Goal: Transaction & Acquisition: Purchase product/service

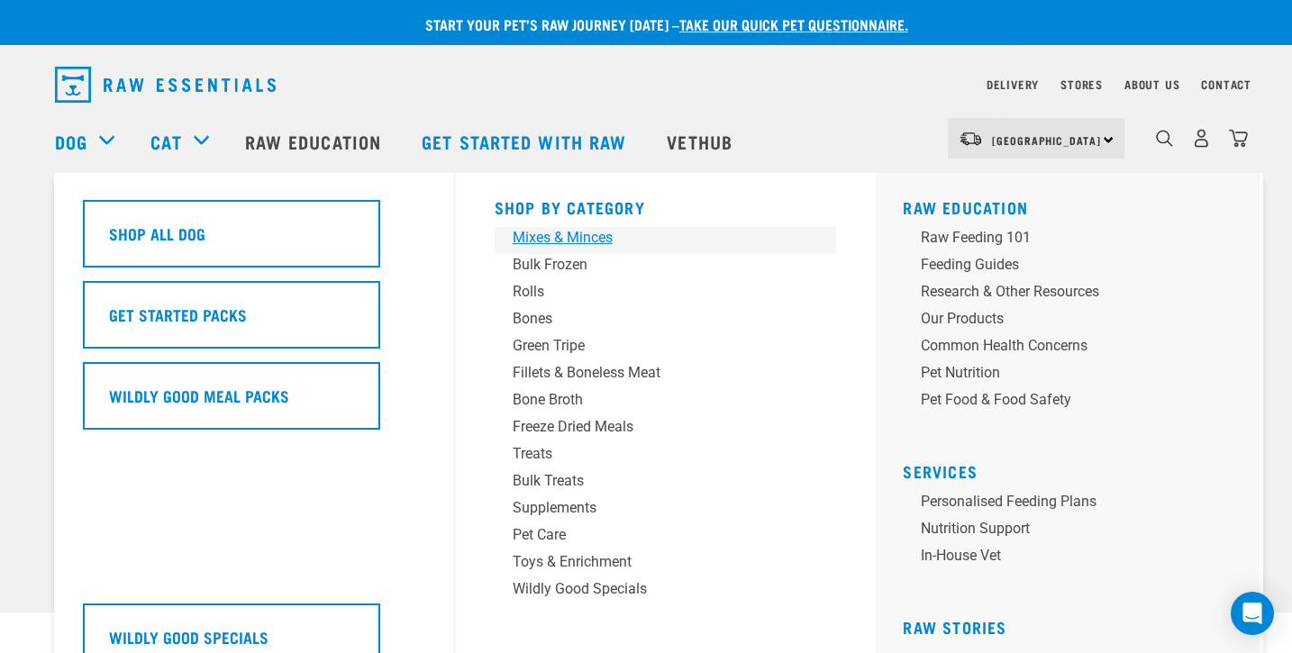
click at [566, 234] on div "Mixes & Minces" at bounding box center [653, 238] width 281 height 22
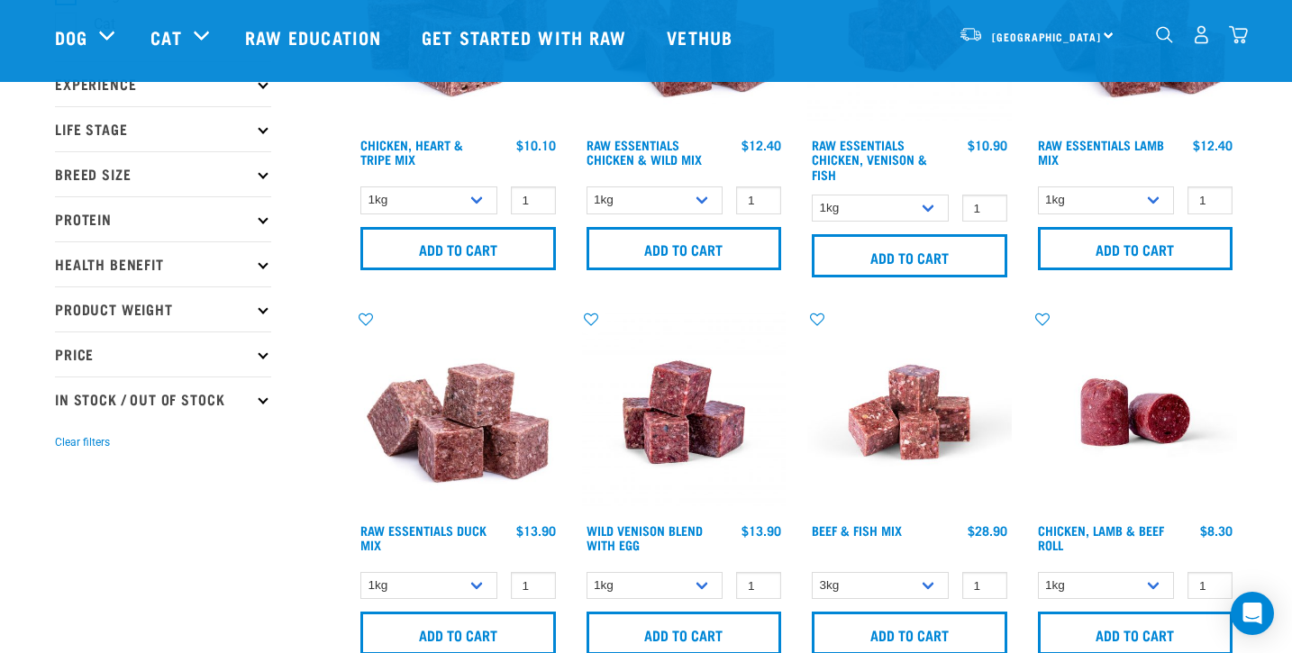
scroll to position [202, 0]
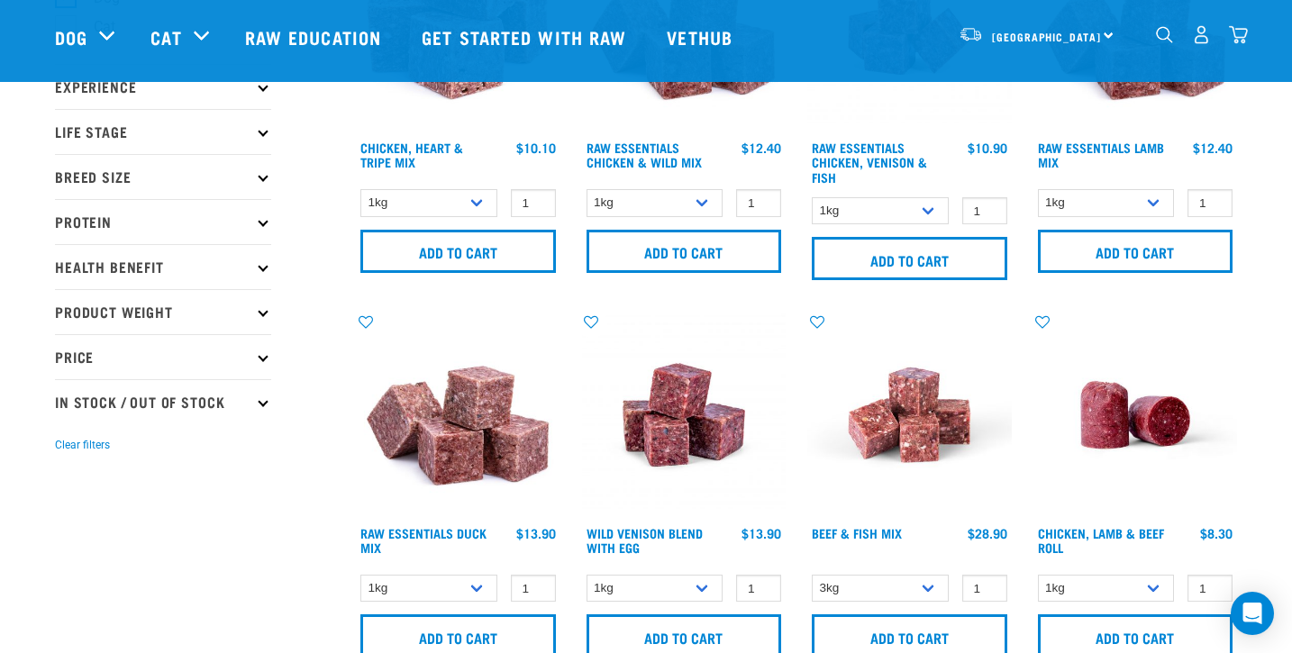
click at [260, 404] on icon at bounding box center [263, 401] width 10 height 10
click at [68, 447] on label "In Stock" at bounding box center [108, 451] width 87 height 23
click at [67, 447] on input "In Stock" at bounding box center [61, 448] width 12 height 12
checkbox input "true"
click at [265, 311] on icon at bounding box center [263, 311] width 10 height 10
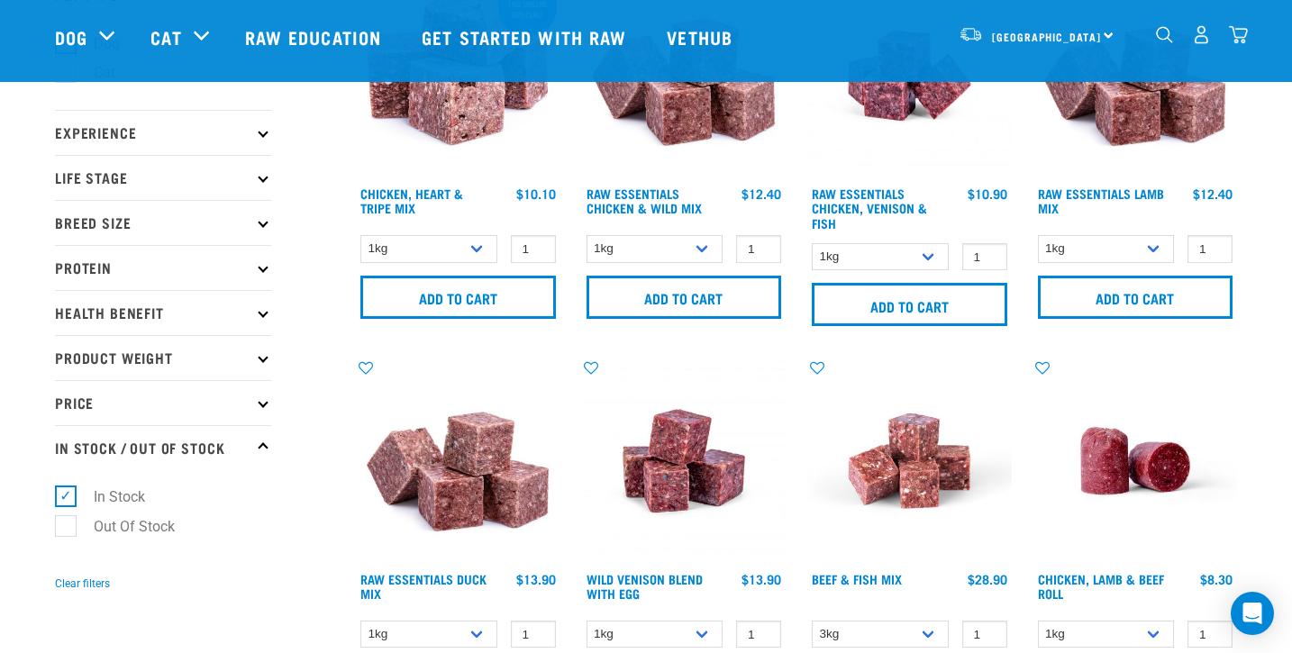
scroll to position [179, 0]
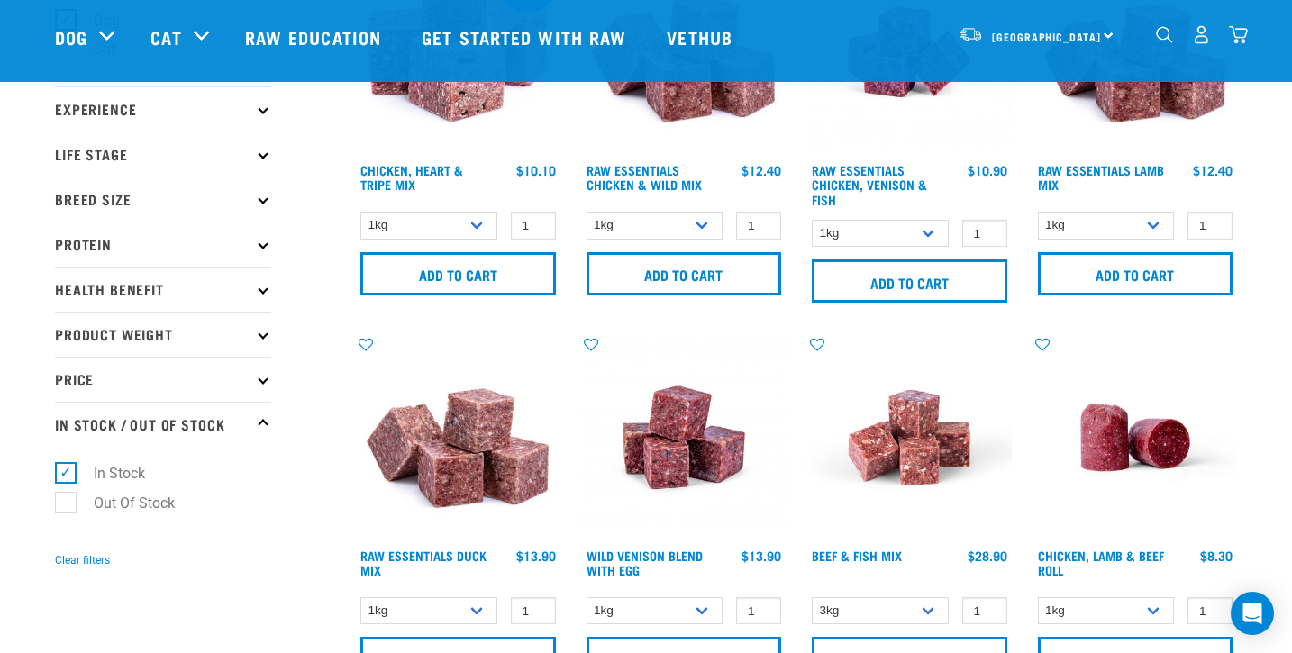
click at [259, 332] on p "Product Weight" at bounding box center [163, 334] width 216 height 45
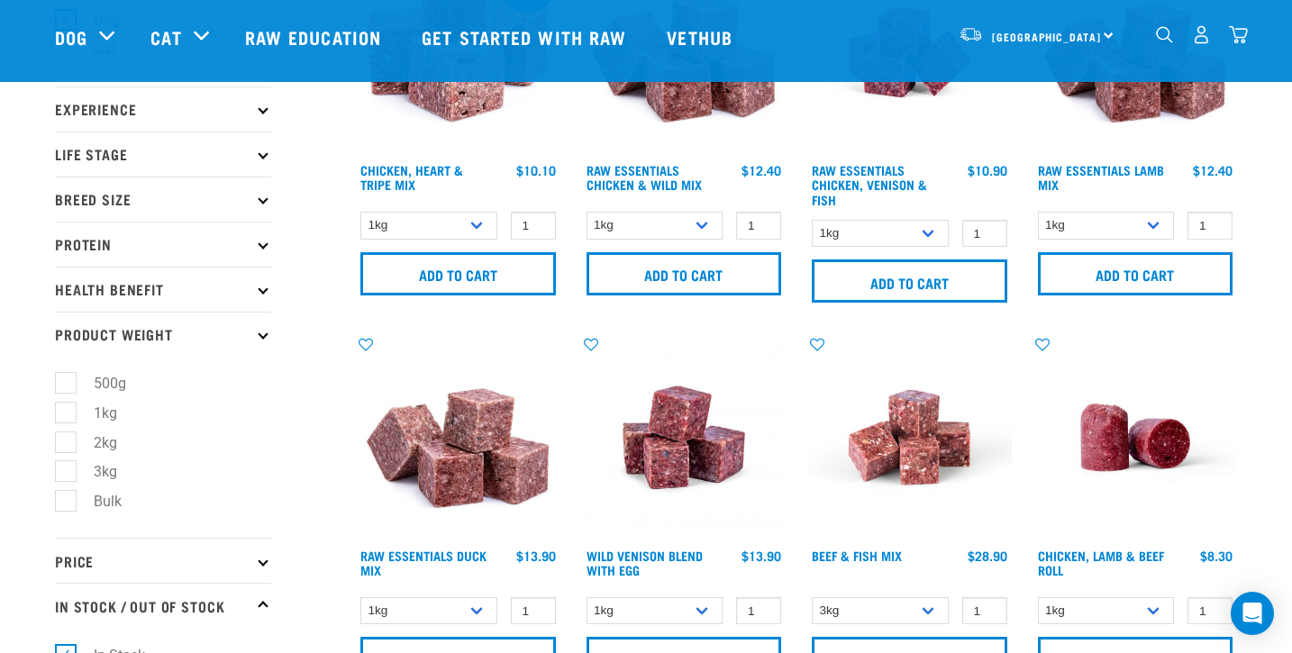
click at [66, 499] on label "Bulk" at bounding box center [97, 501] width 64 height 23
click at [66, 499] on input "Bulk" at bounding box center [61, 499] width 12 height 12
checkbox input "true"
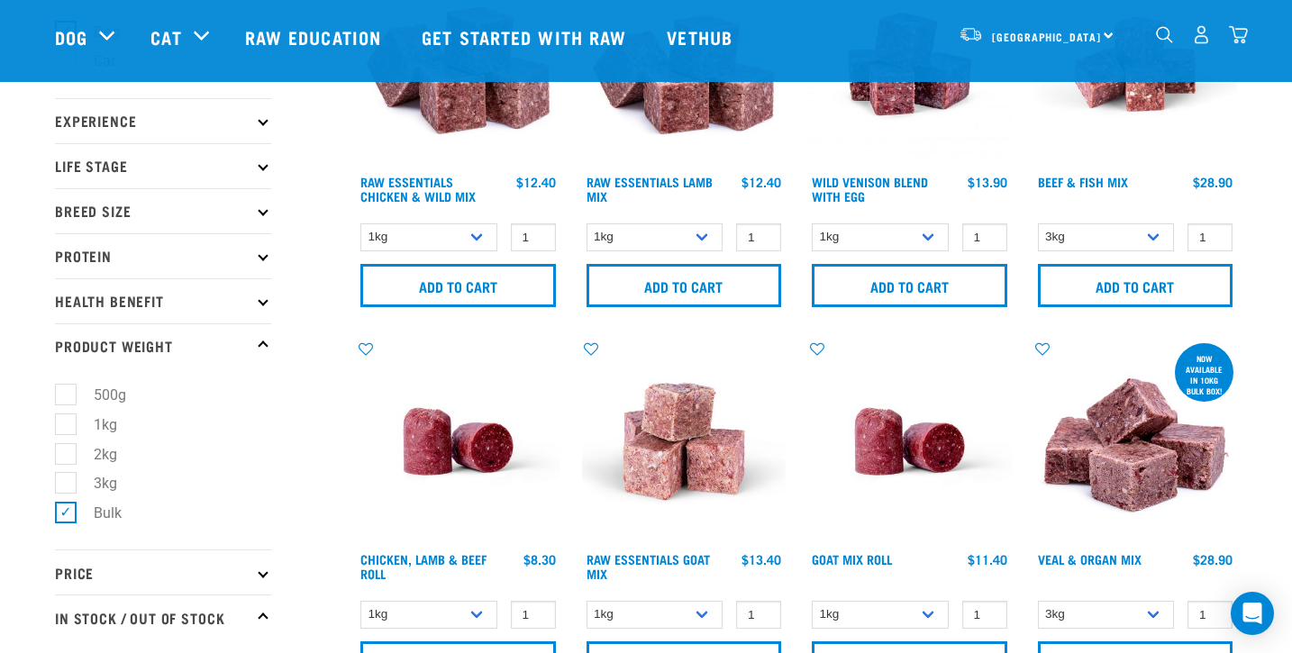
scroll to position [170, 0]
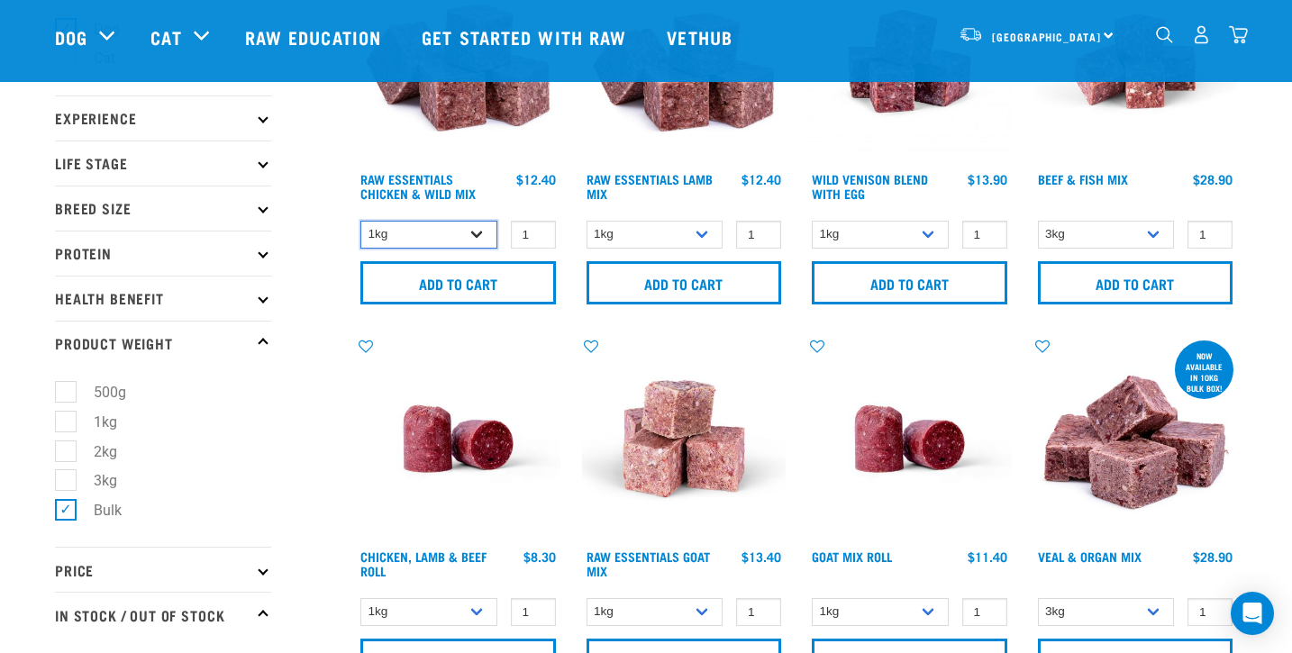
click at [477, 232] on select "1kg 3kg Bulk (10kg)" at bounding box center [428, 235] width 137 height 28
select select "14881"
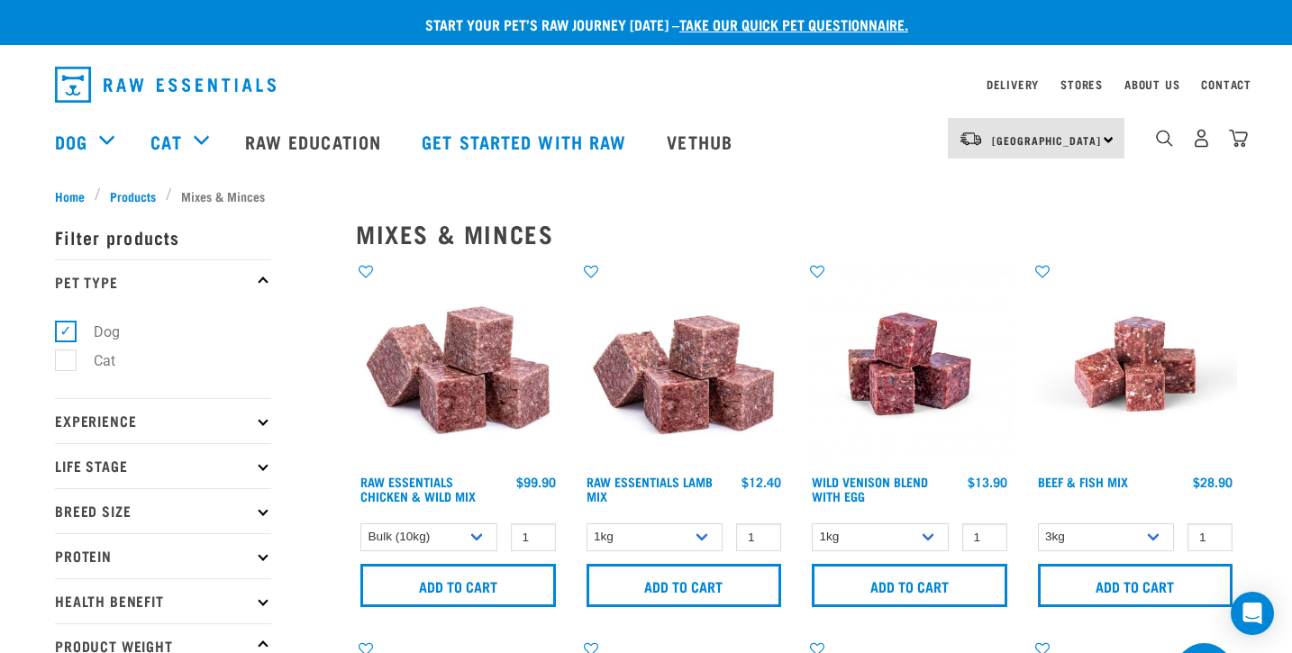
scroll to position [0, 0]
click at [432, 591] on input "Add to cart" at bounding box center [457, 585] width 195 height 43
click at [1202, 142] on img "dropdown navigation" at bounding box center [1201, 138] width 19 height 19
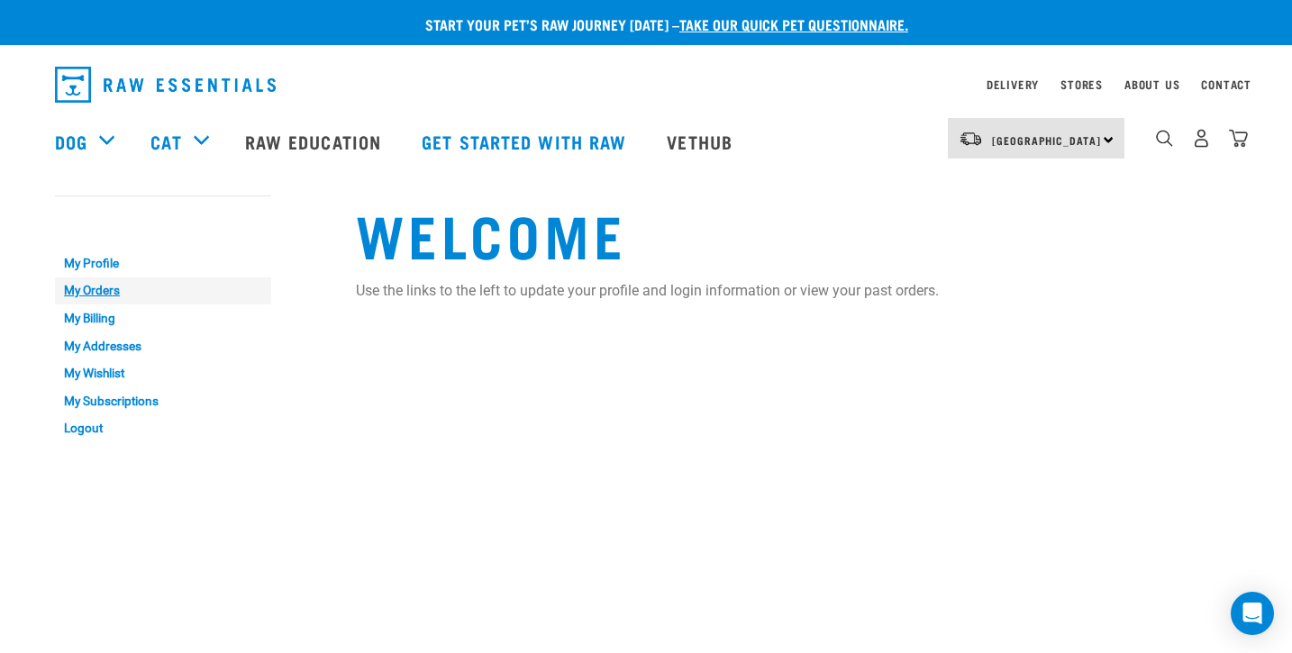
click at [113, 289] on link "My Orders" at bounding box center [163, 291] width 216 height 28
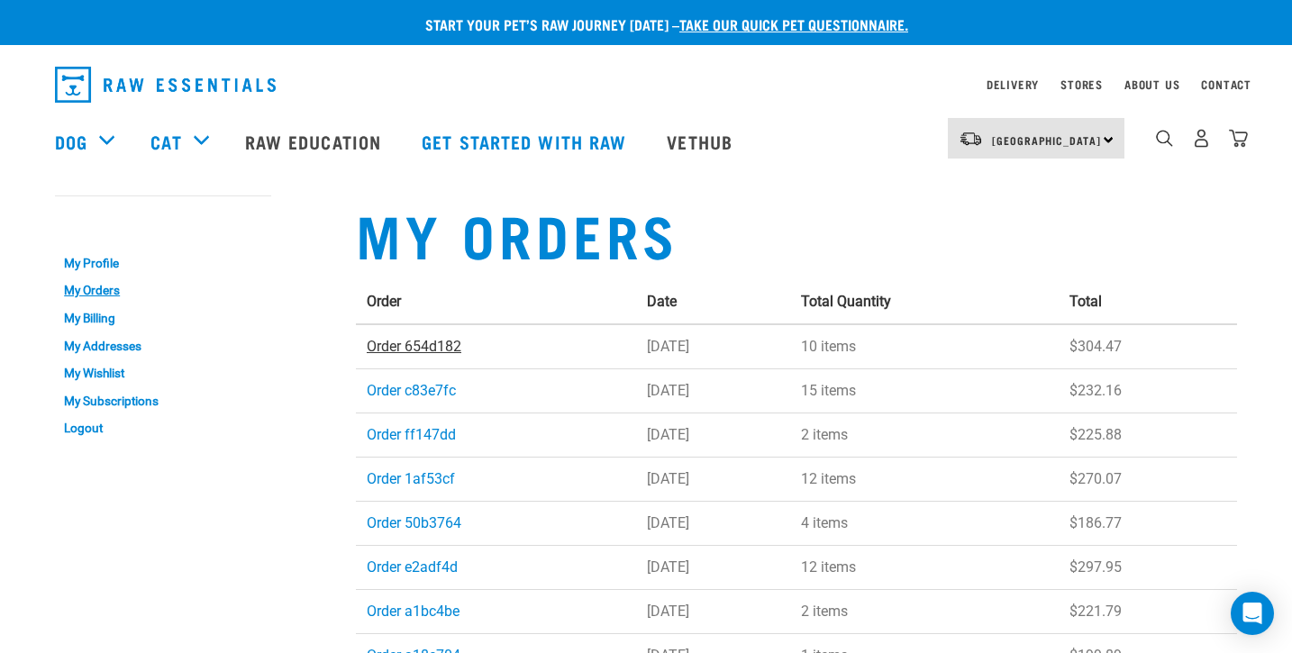
click at [417, 347] on link "Order 654d182" at bounding box center [414, 346] width 95 height 17
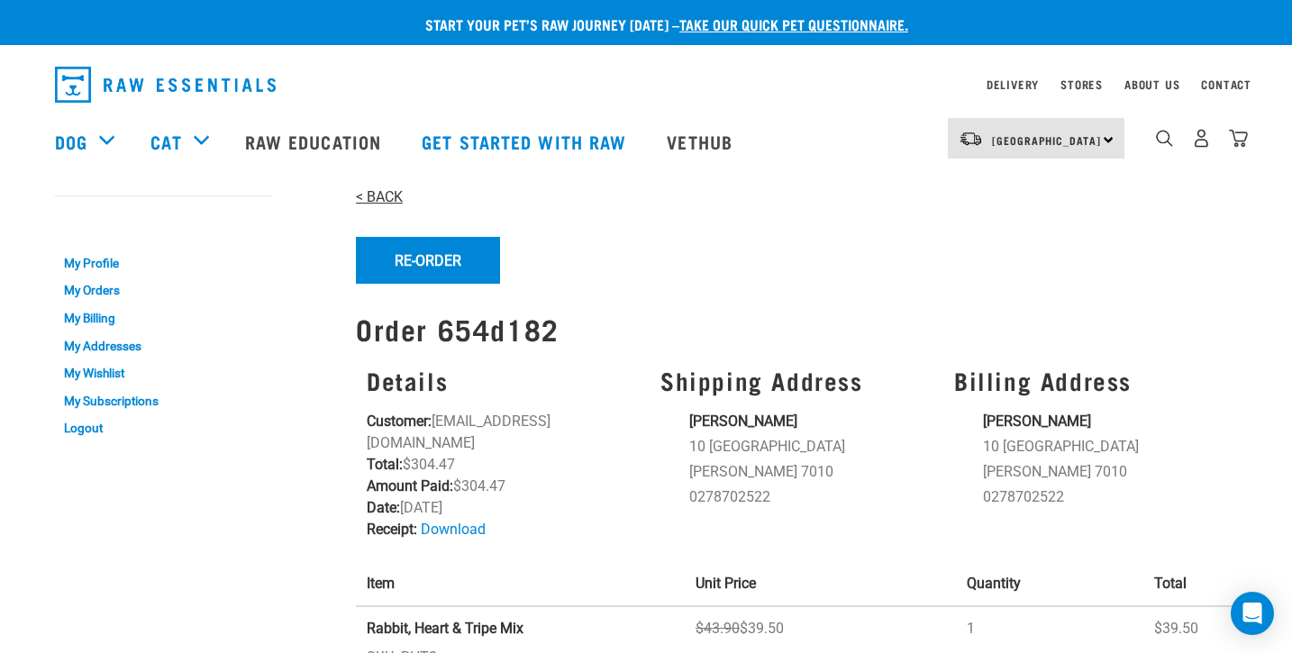
click at [368, 199] on link "< BACK" at bounding box center [379, 196] width 47 height 17
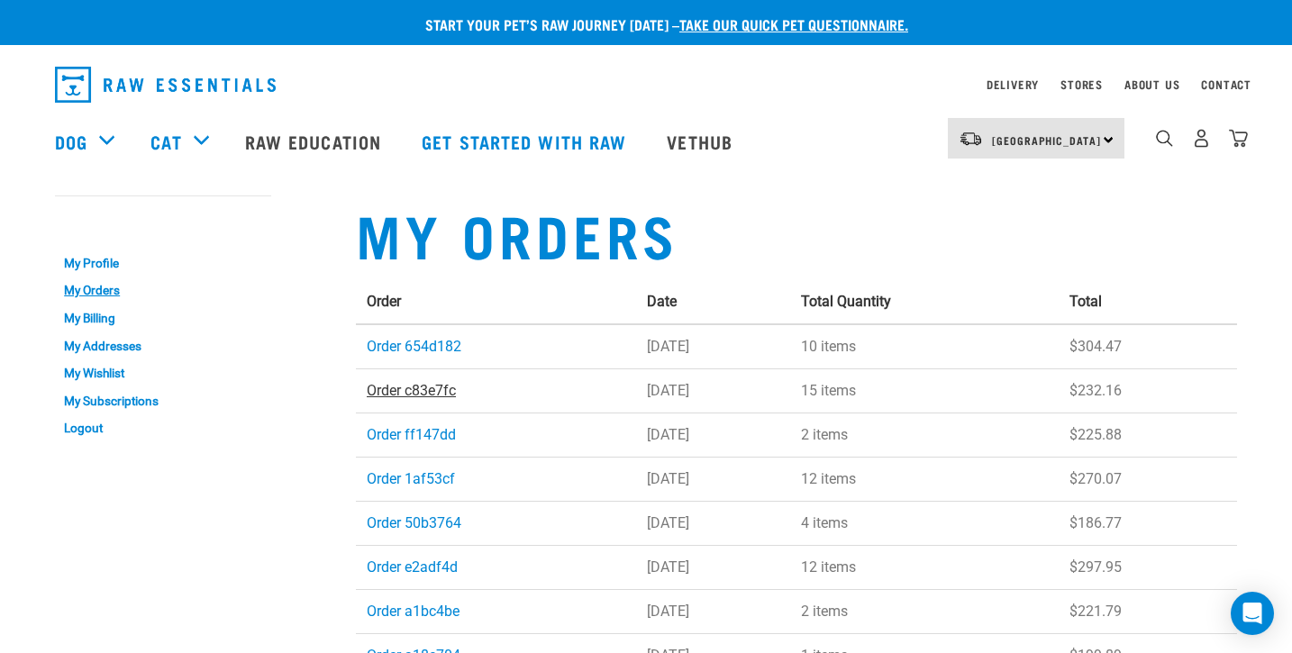
click at [426, 389] on link "Order c83e7fc" at bounding box center [411, 390] width 89 height 17
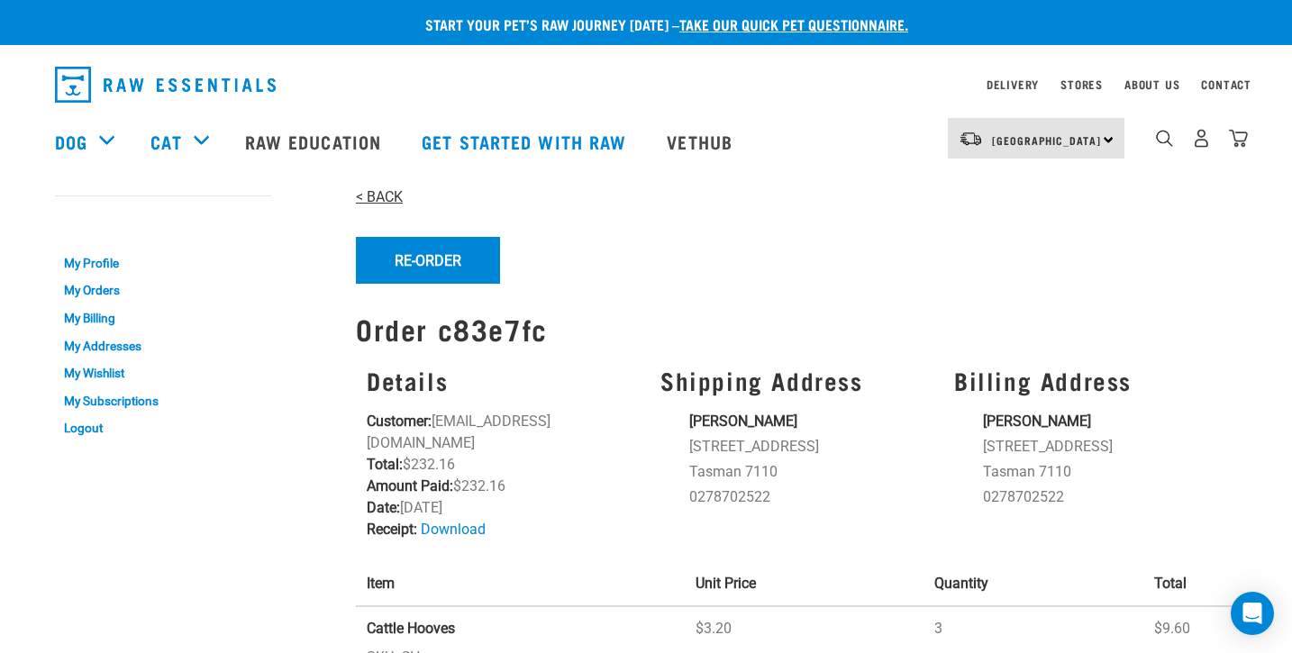
click at [386, 198] on link "< BACK" at bounding box center [379, 196] width 47 height 17
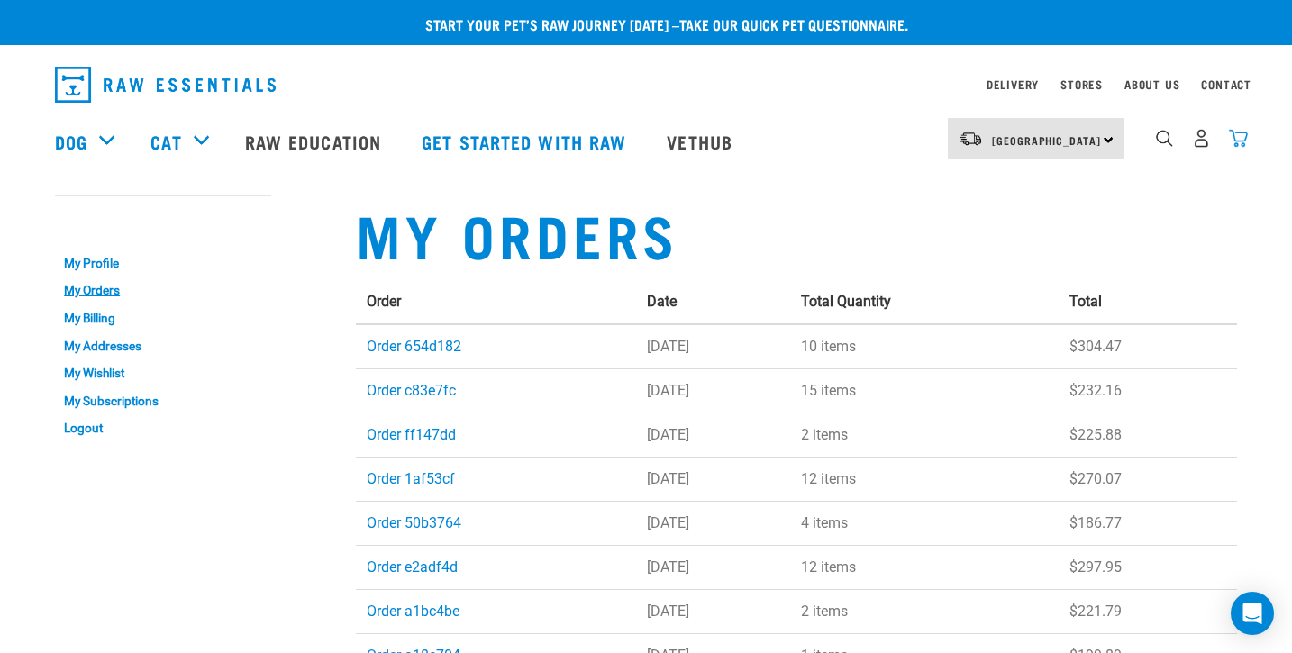
click at [1240, 143] on img "dropdown navigation" at bounding box center [1238, 138] width 19 height 19
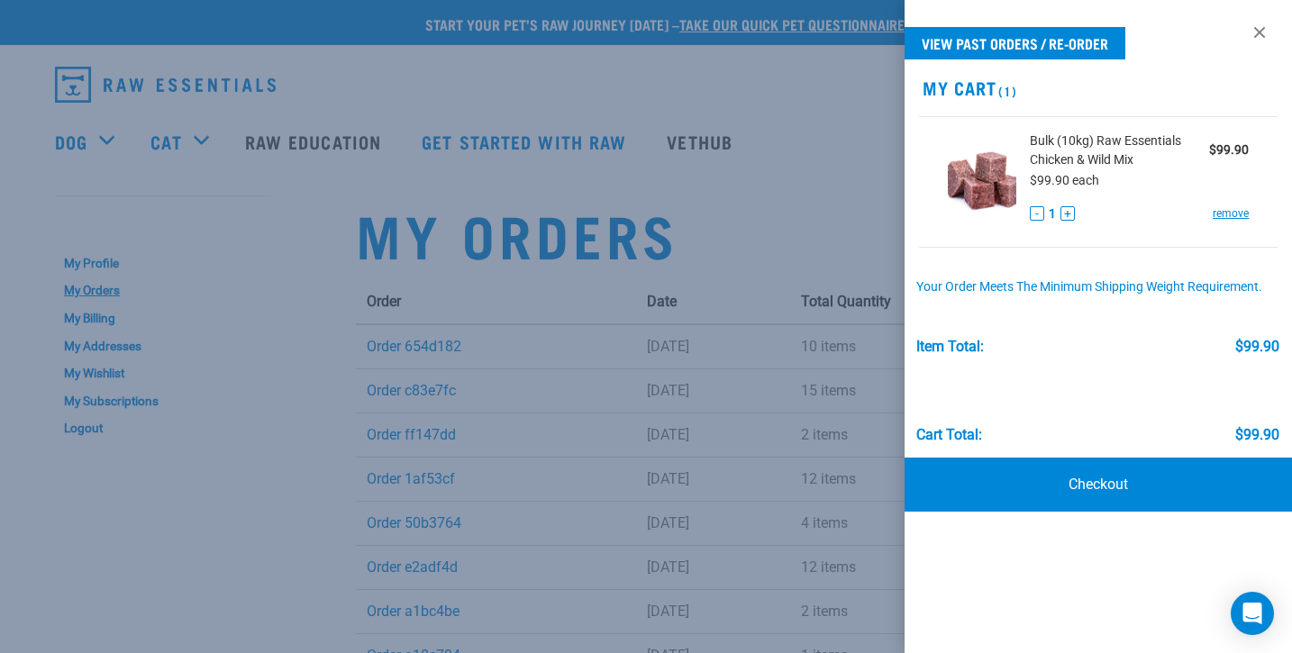
click at [260, 423] on div at bounding box center [646, 326] width 1292 height 653
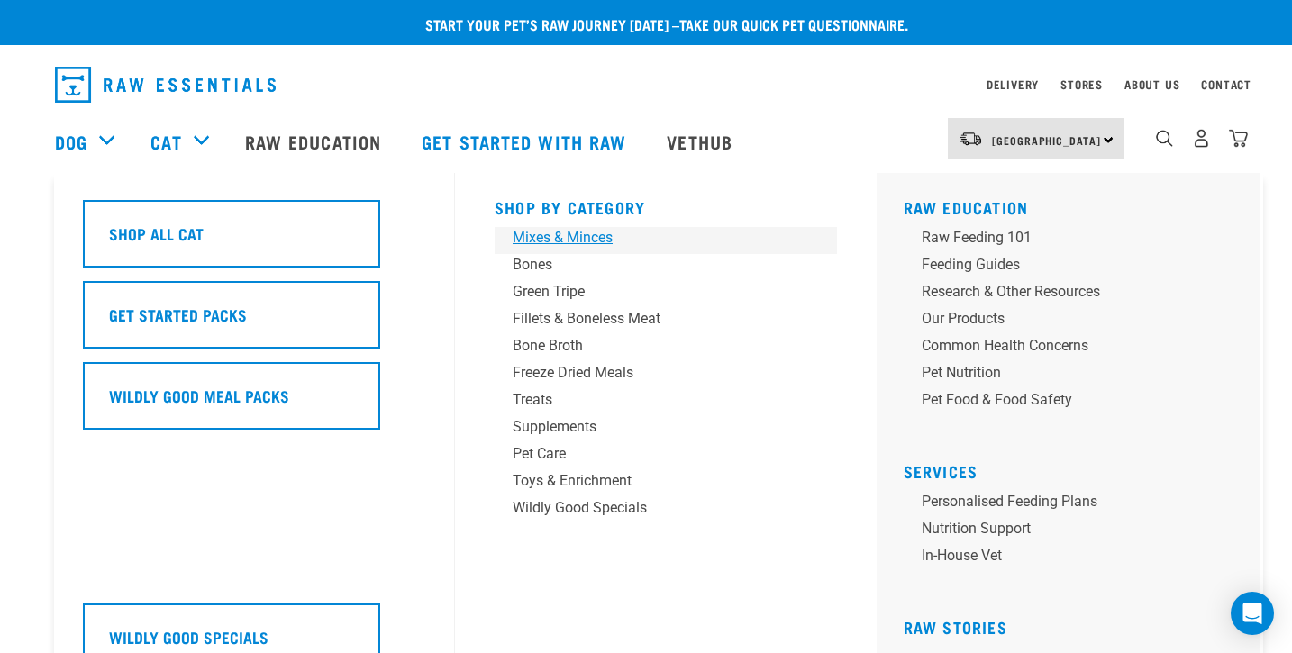
click at [600, 240] on div "Mixes & Minces" at bounding box center [653, 238] width 281 height 22
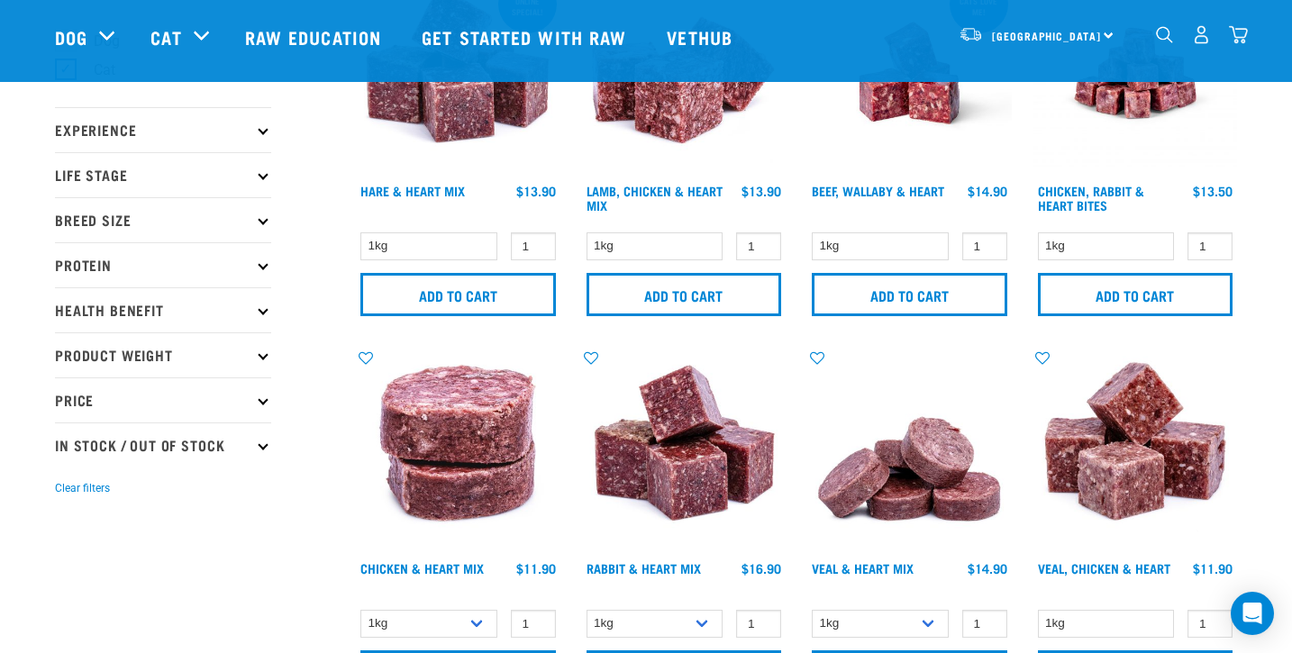
scroll to position [168, 0]
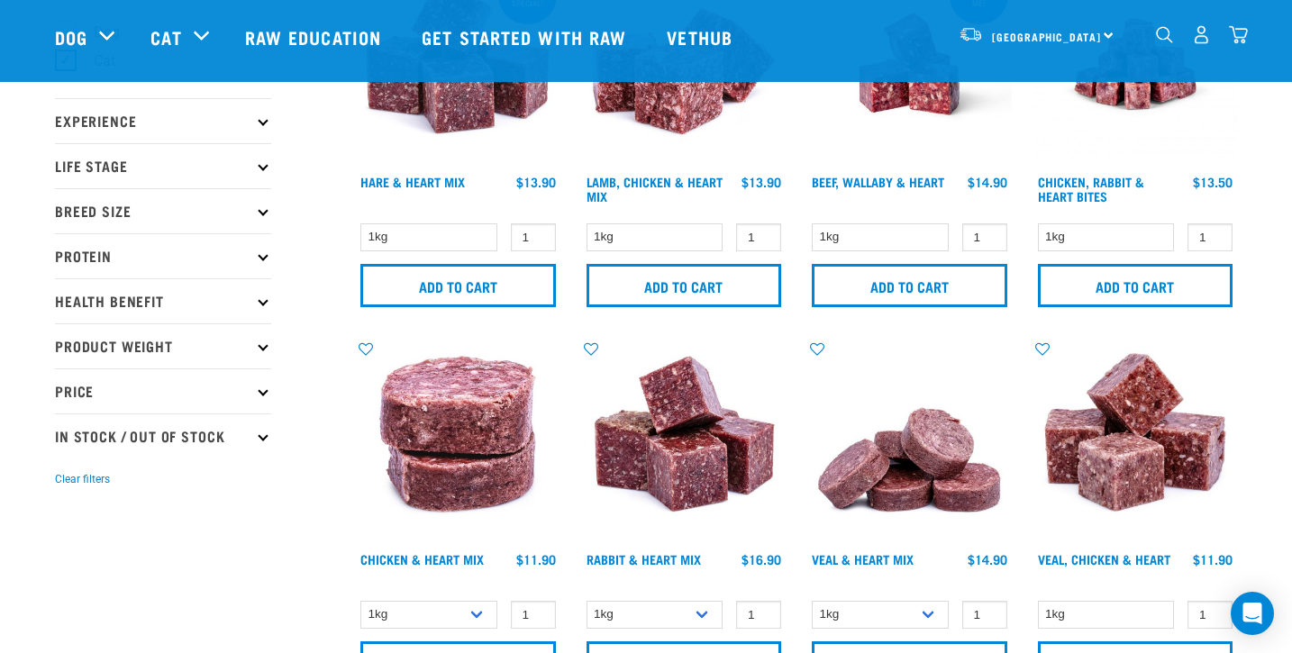
click at [265, 348] on icon at bounding box center [263, 346] width 10 height 10
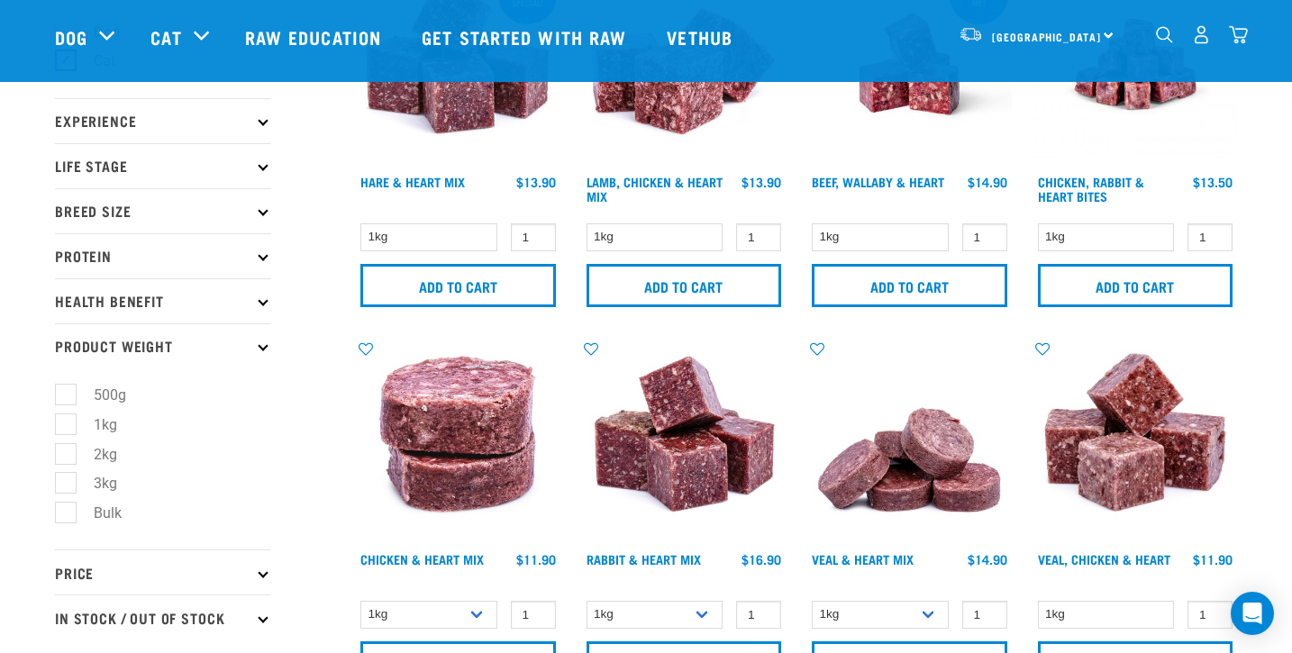
click at [71, 514] on label "Bulk" at bounding box center [97, 513] width 64 height 23
click at [67, 514] on input "Bulk" at bounding box center [61, 510] width 12 height 12
checkbox input "true"
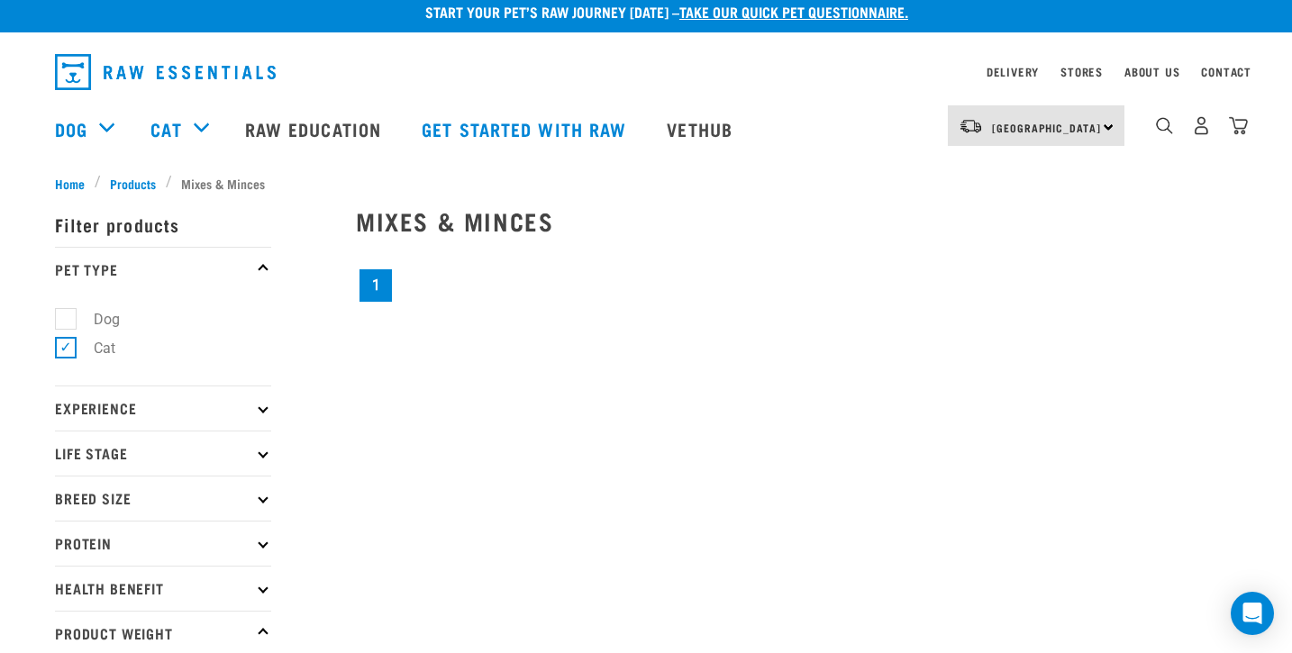
scroll to position [12, 0]
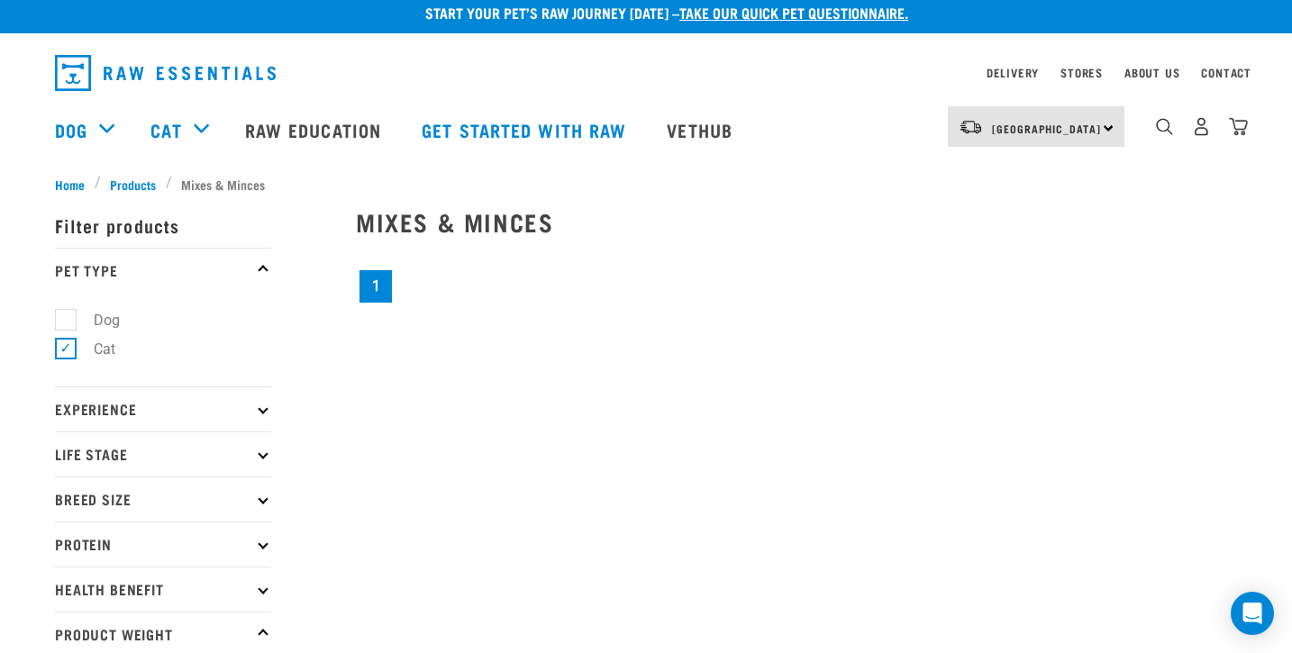
click at [65, 321] on label "Dog" at bounding box center [96, 320] width 62 height 23
click at [60, 321] on input "Dog" at bounding box center [61, 317] width 12 height 12
checkbox input "true"
click at [65, 349] on label "Cat" at bounding box center [94, 349] width 58 height 23
click at [64, 349] on input "Cat" at bounding box center [61, 347] width 12 height 12
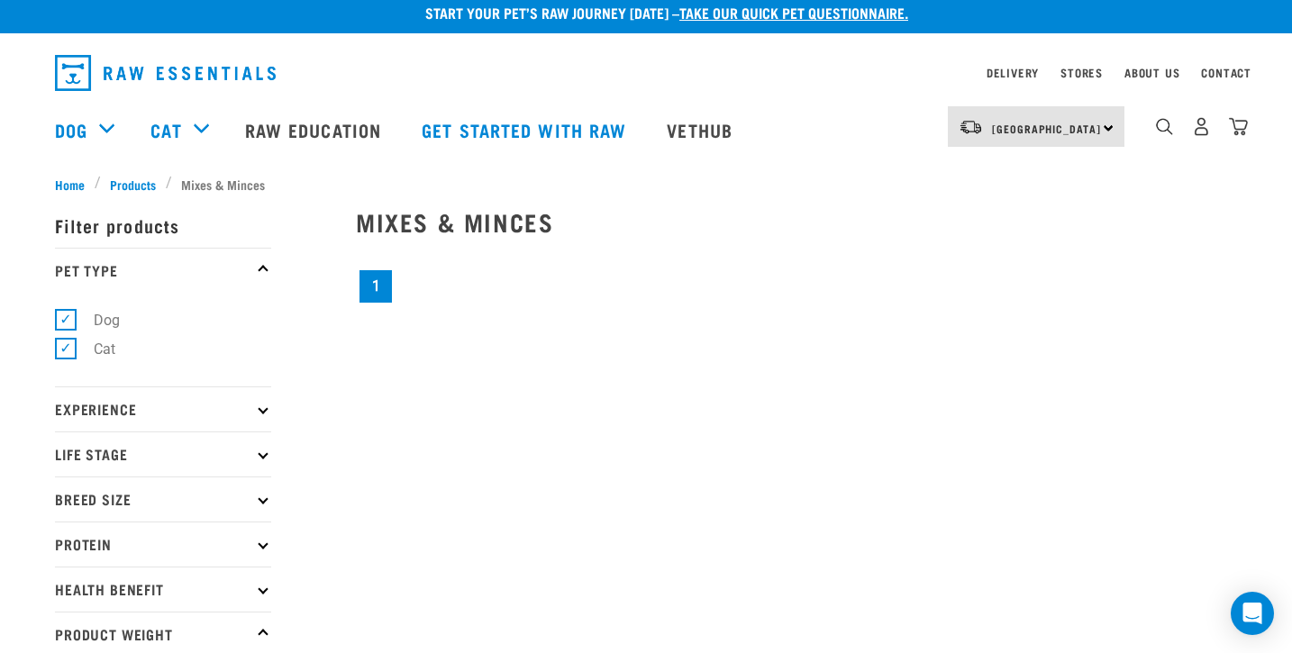
checkbox input "false"
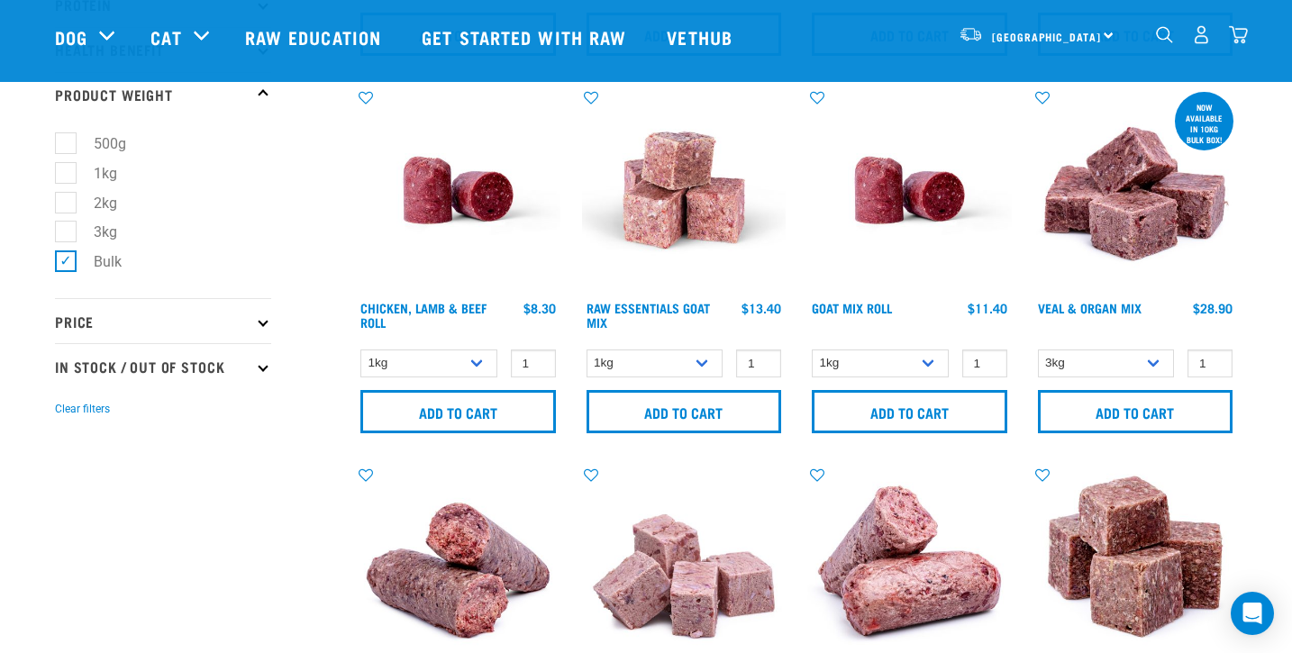
scroll to position [420, 0]
click at [263, 369] on icon at bounding box center [263, 365] width 10 height 10
click at [65, 446] on label "Out Of Stock" at bounding box center [123, 444] width 117 height 23
click at [65, 446] on input "Out Of Stock" at bounding box center [61, 441] width 12 height 12
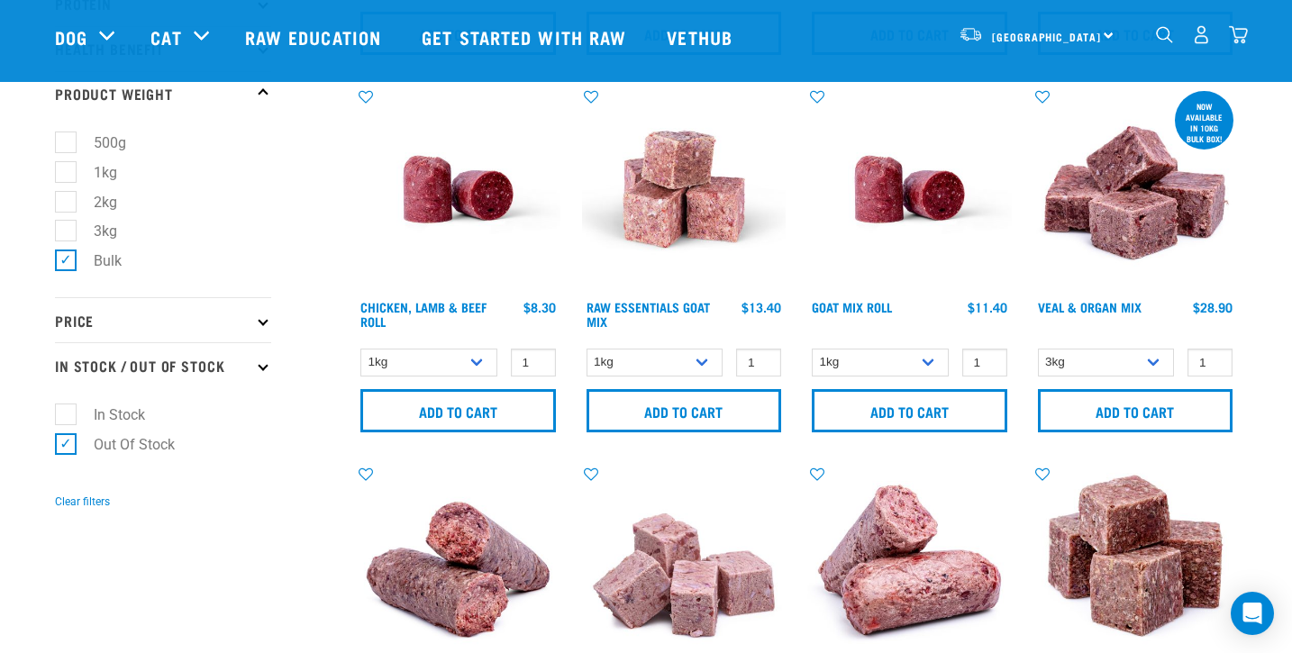
click at [65, 446] on label "Out Of Stock" at bounding box center [123, 444] width 117 height 23
click at [65, 446] on input "Out Of Stock" at bounding box center [61, 441] width 12 height 12
checkbox input "false"
click at [65, 408] on label "In Stock" at bounding box center [108, 415] width 87 height 23
click at [65, 408] on input "In Stock" at bounding box center [61, 411] width 12 height 12
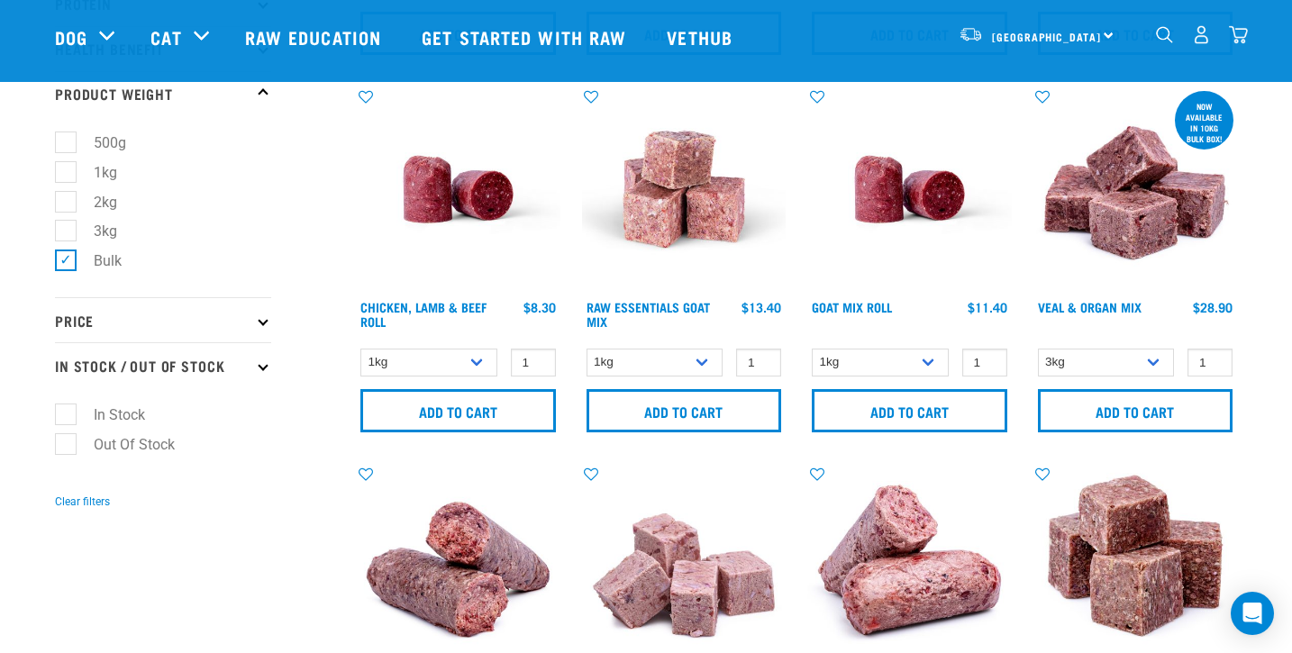
checkbox input "true"
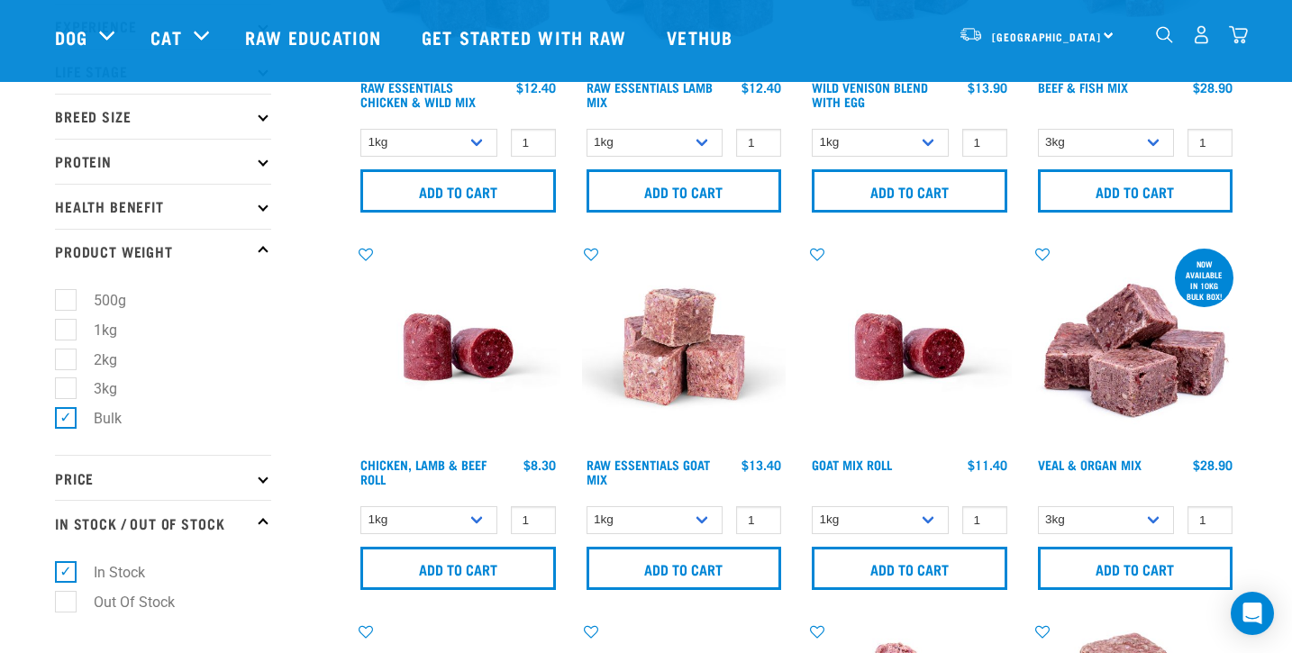
scroll to position [267, 0]
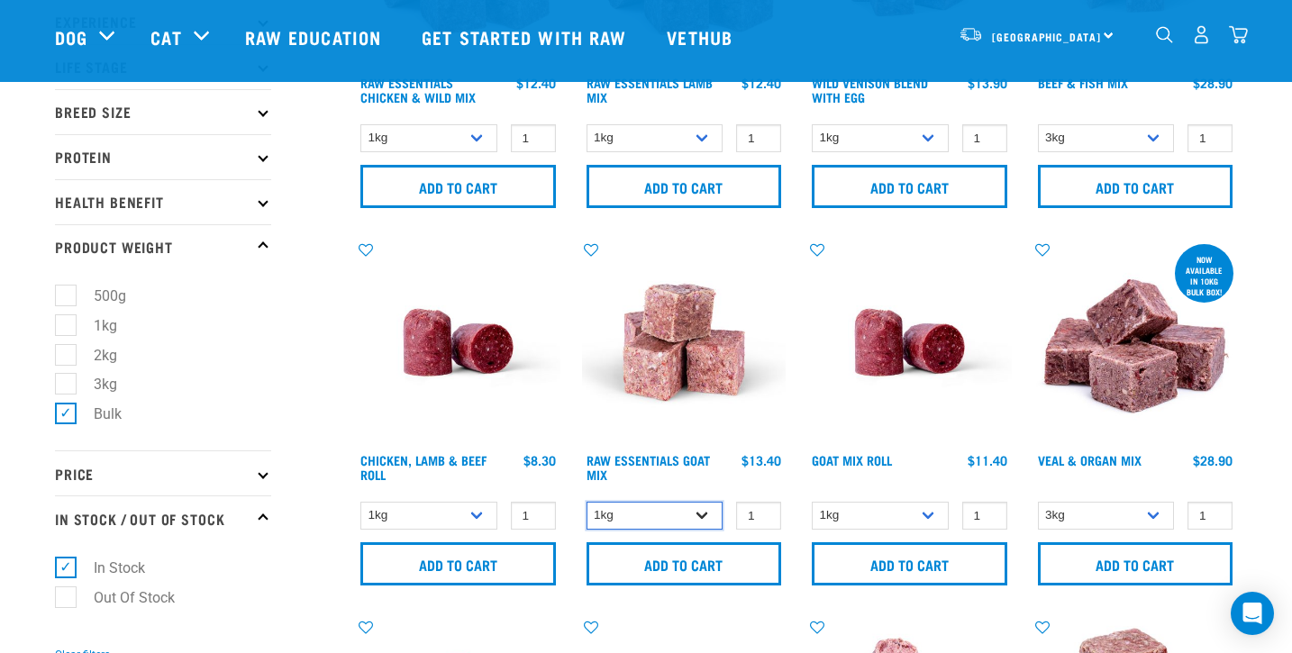
select select "344957"
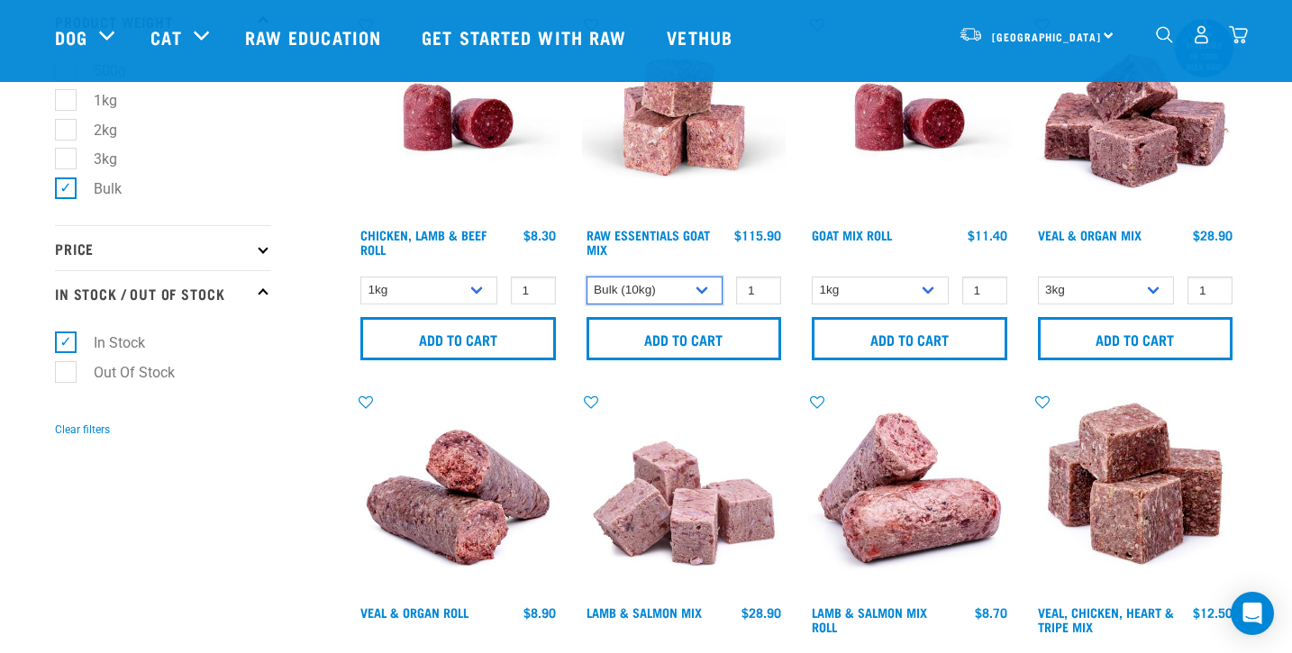
scroll to position [495, 0]
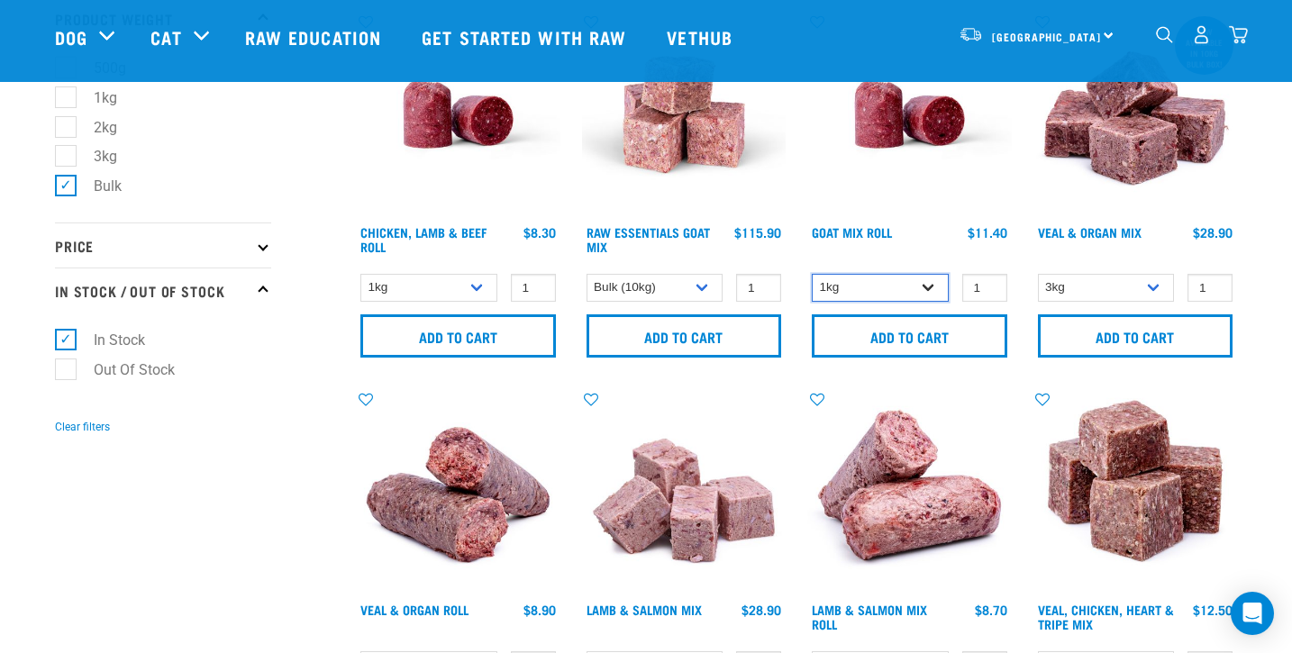
select select "443209"
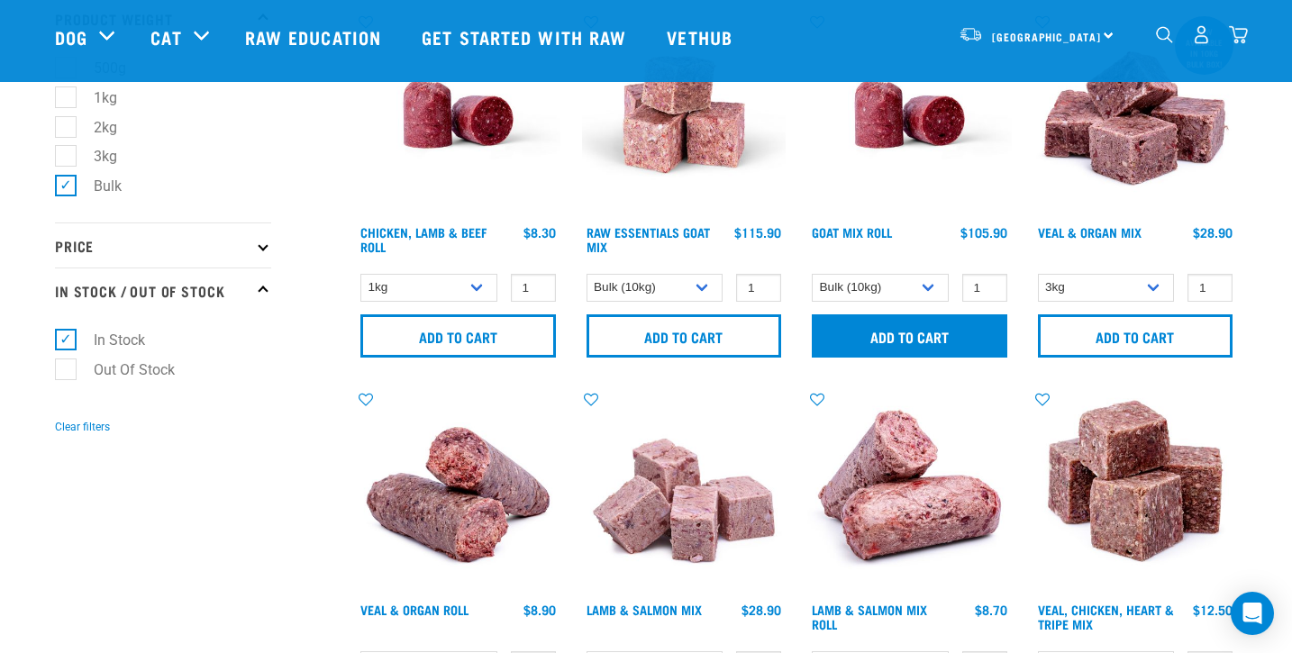
click at [884, 339] on input "Add to cart" at bounding box center [909, 335] width 195 height 43
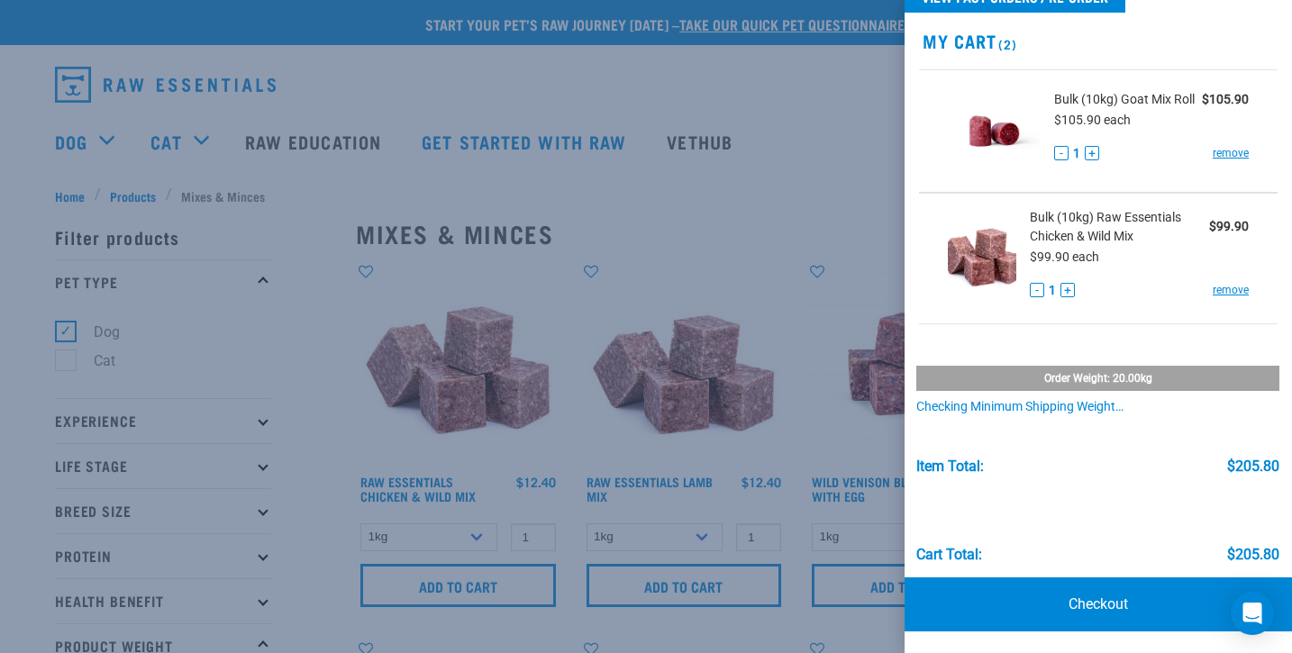
scroll to position [46, 0]
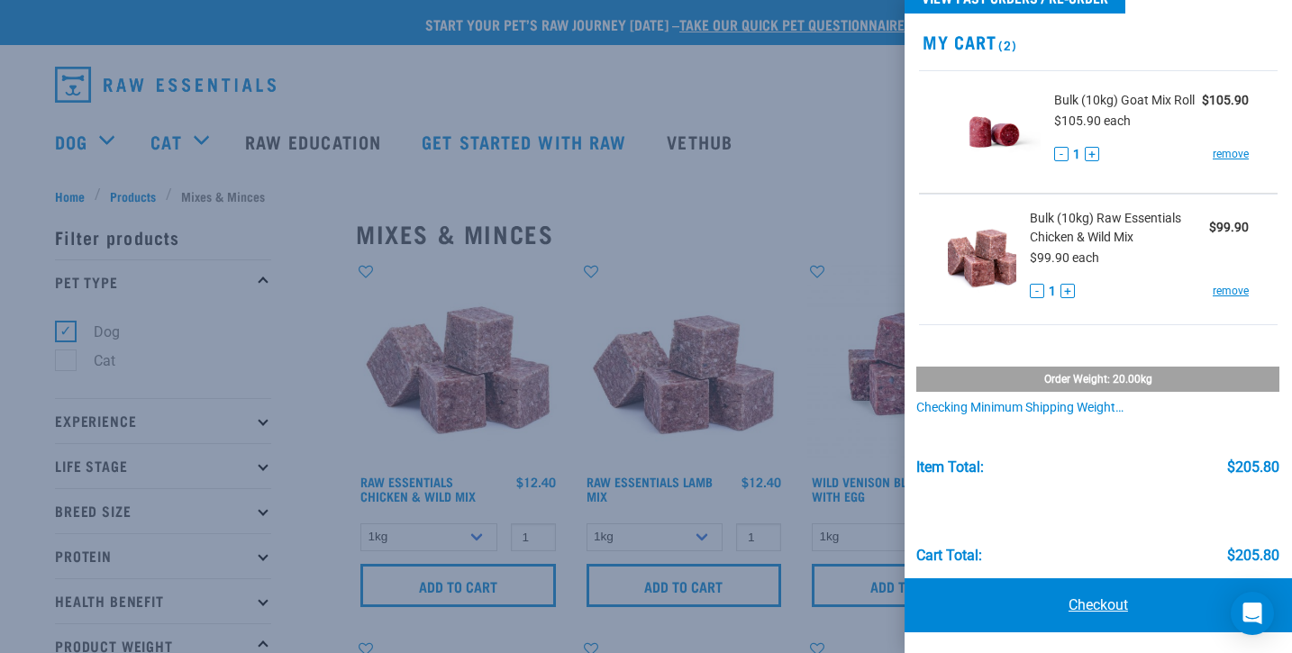
click at [1101, 606] on link "Checkout" at bounding box center [1097, 605] width 387 height 54
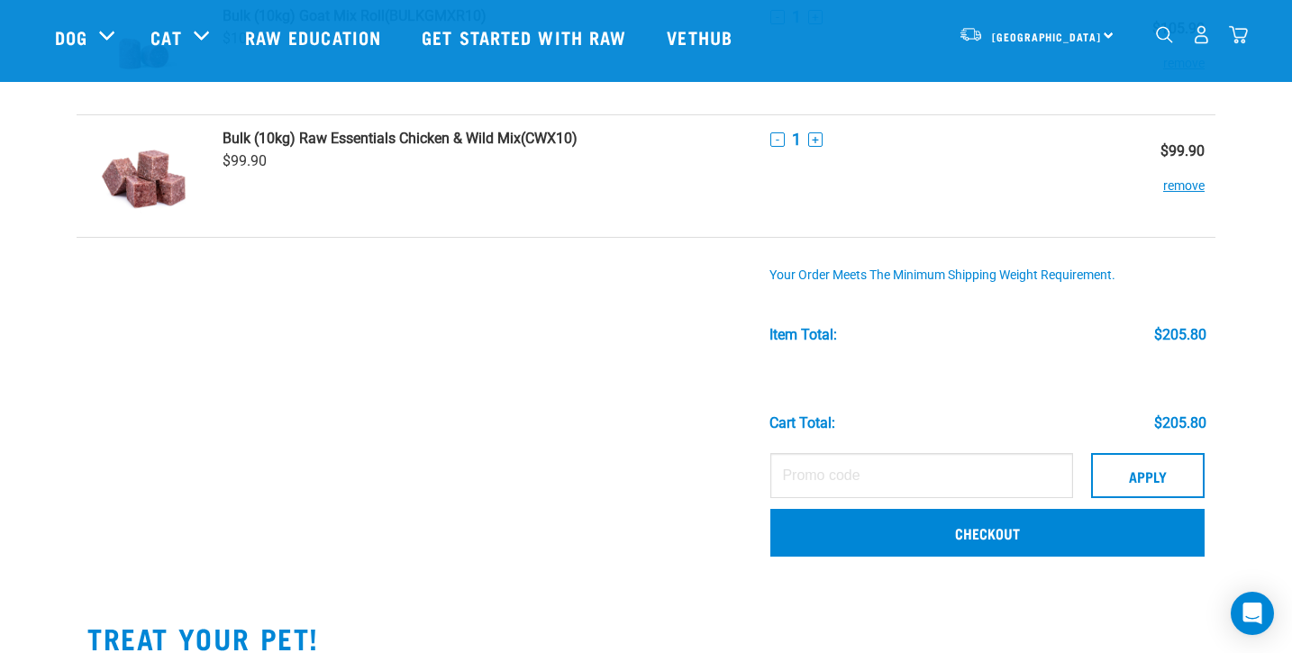
scroll to position [167, 0]
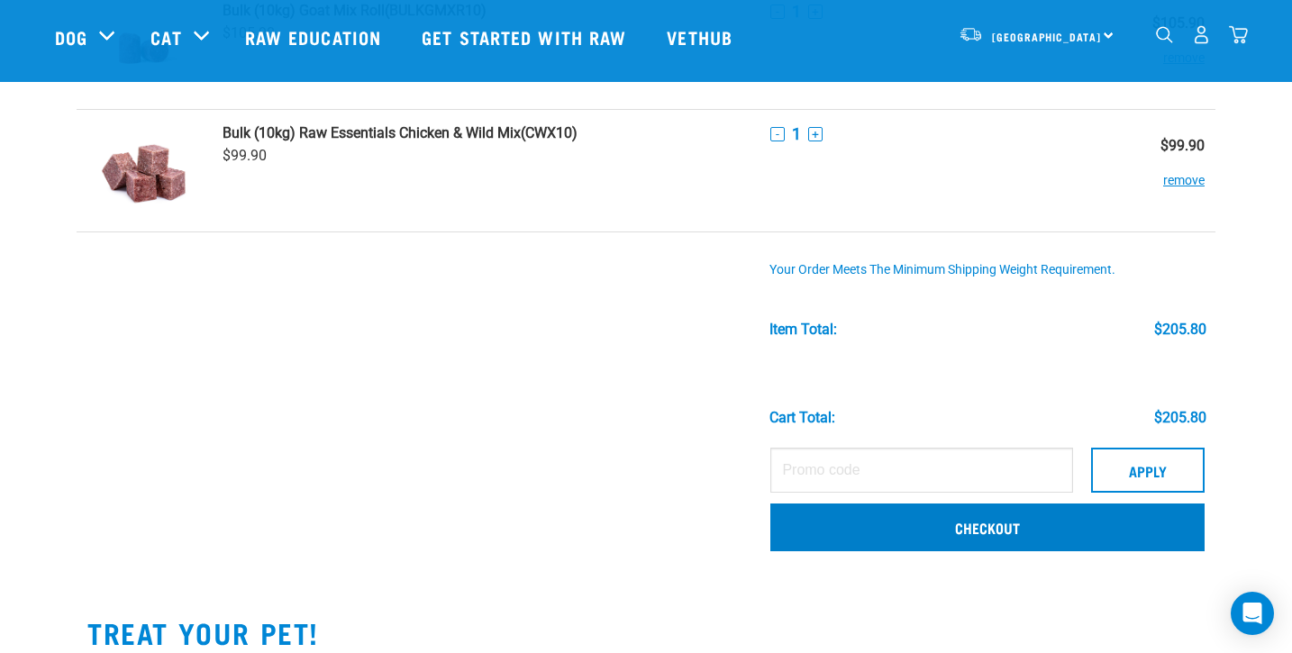
click at [815, 536] on link "Checkout" at bounding box center [987, 527] width 434 height 47
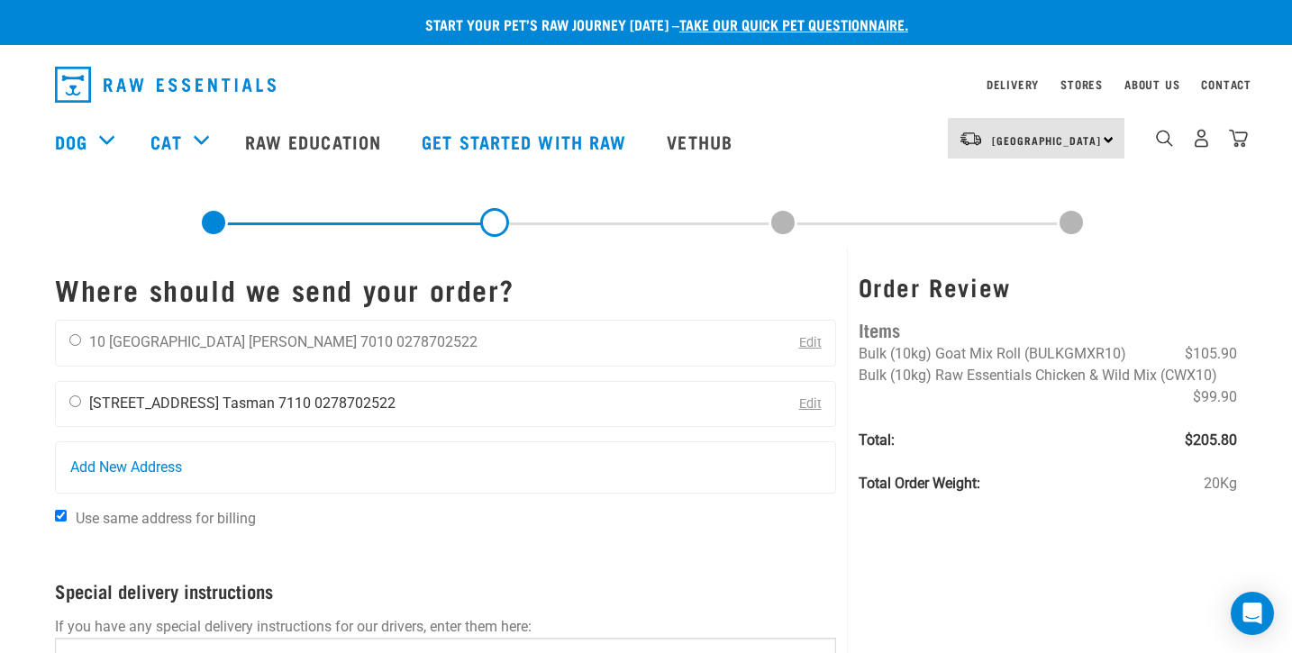
click at [75, 401] on input "radio" at bounding box center [75, 401] width 12 height 12
radio input "true"
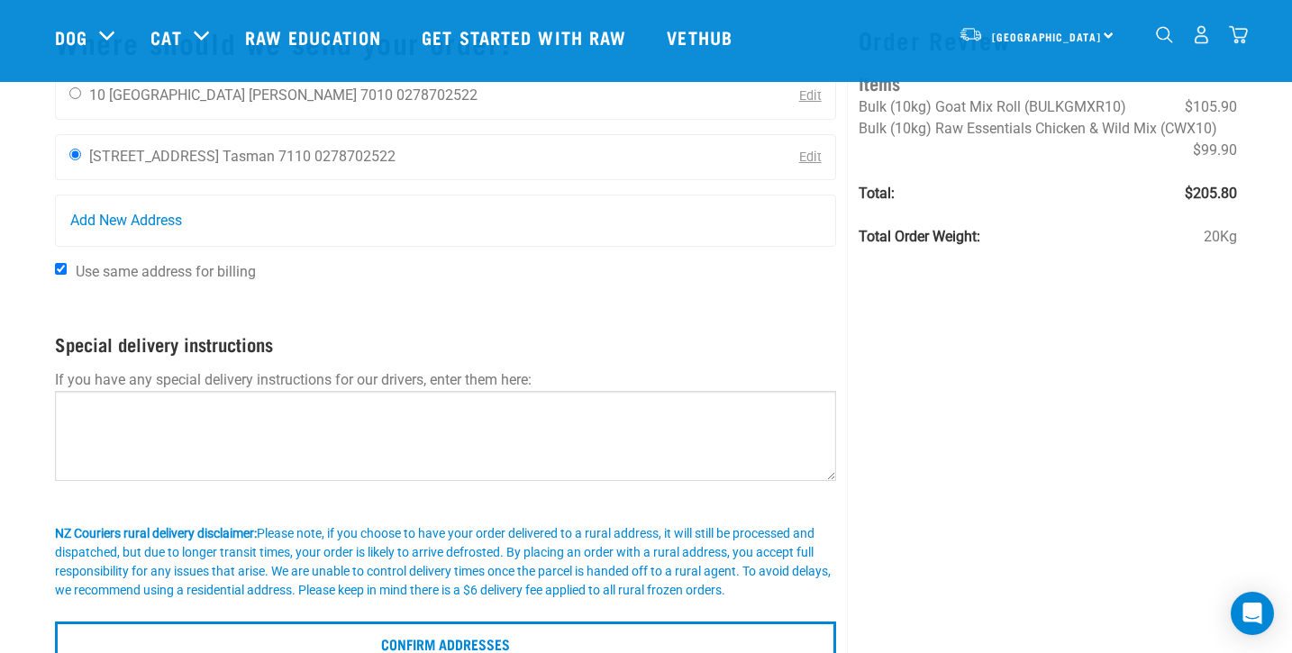
scroll to position [114, 0]
click at [60, 269] on input "Use same address for billing" at bounding box center [61, 269] width 12 height 12
checkbox input "false"
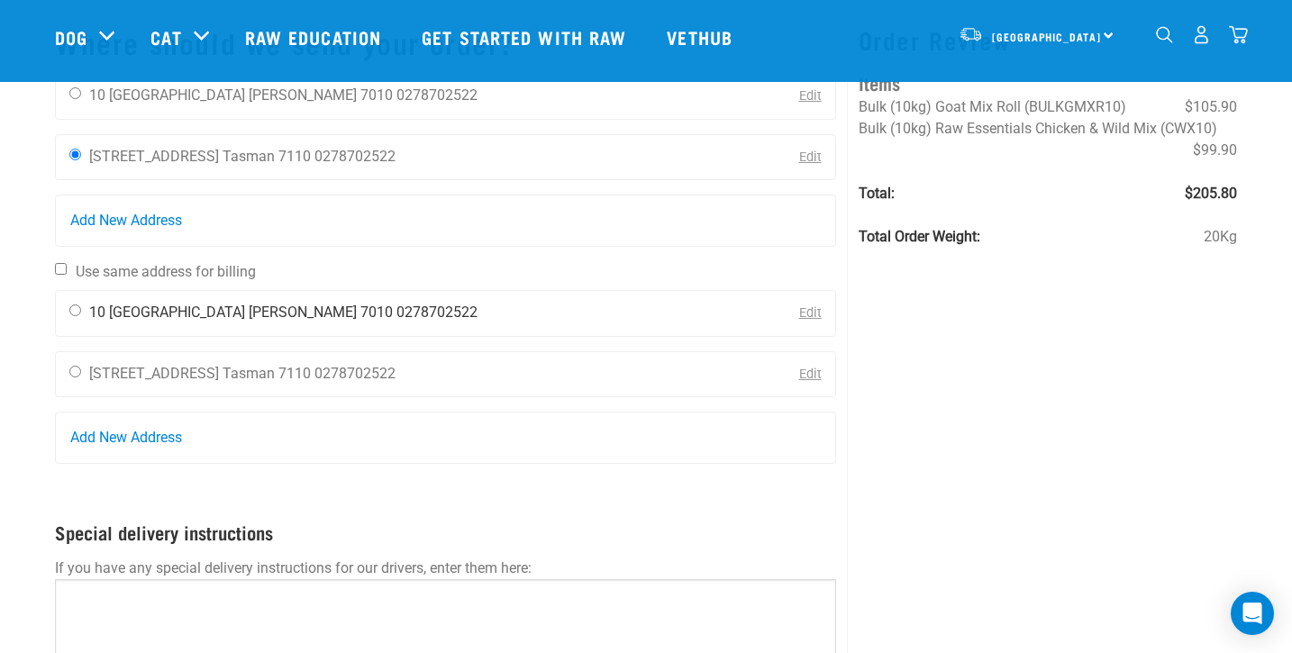
click at [75, 313] on input "radio" at bounding box center [75, 310] width 12 height 12
radio input "true"
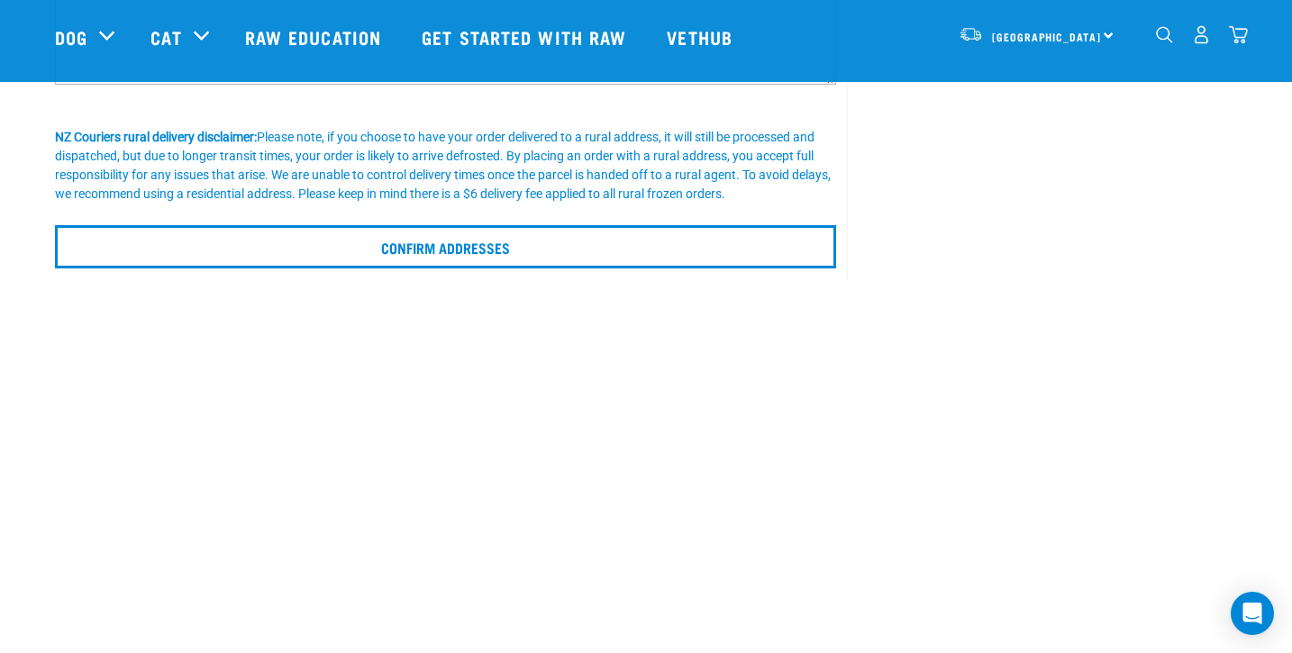
scroll to position [704, 0]
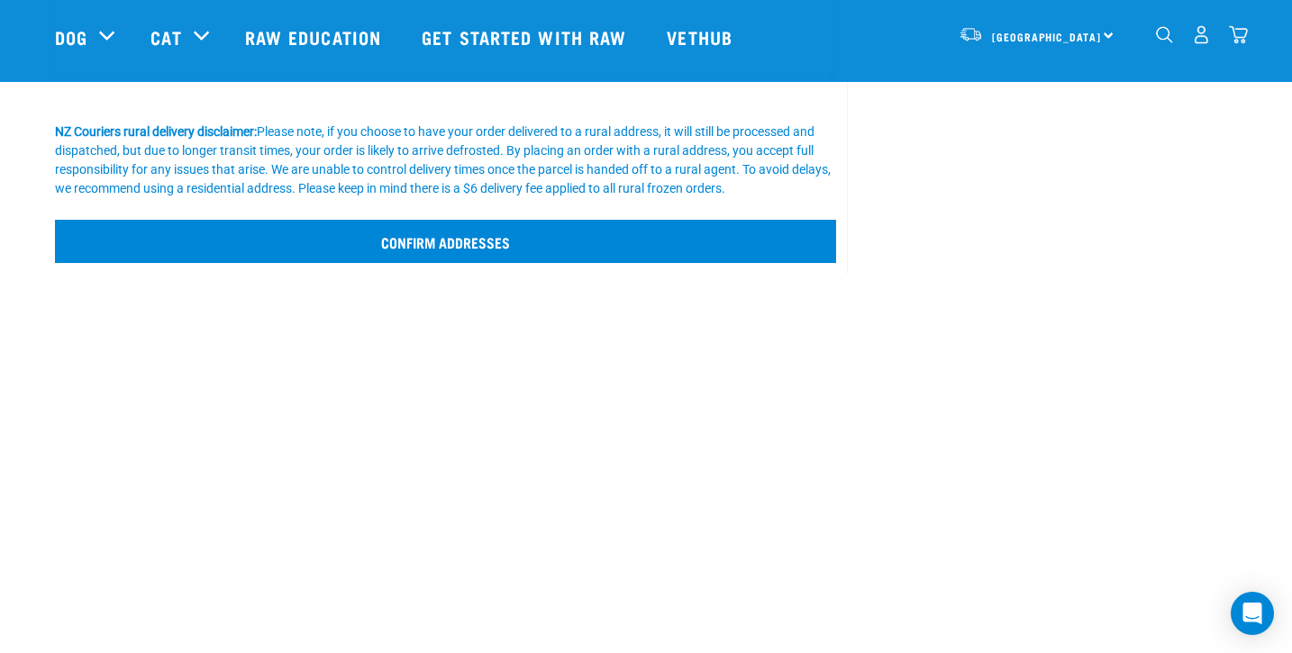
click at [469, 263] on input "Confirm addresses" at bounding box center [445, 241] width 781 height 43
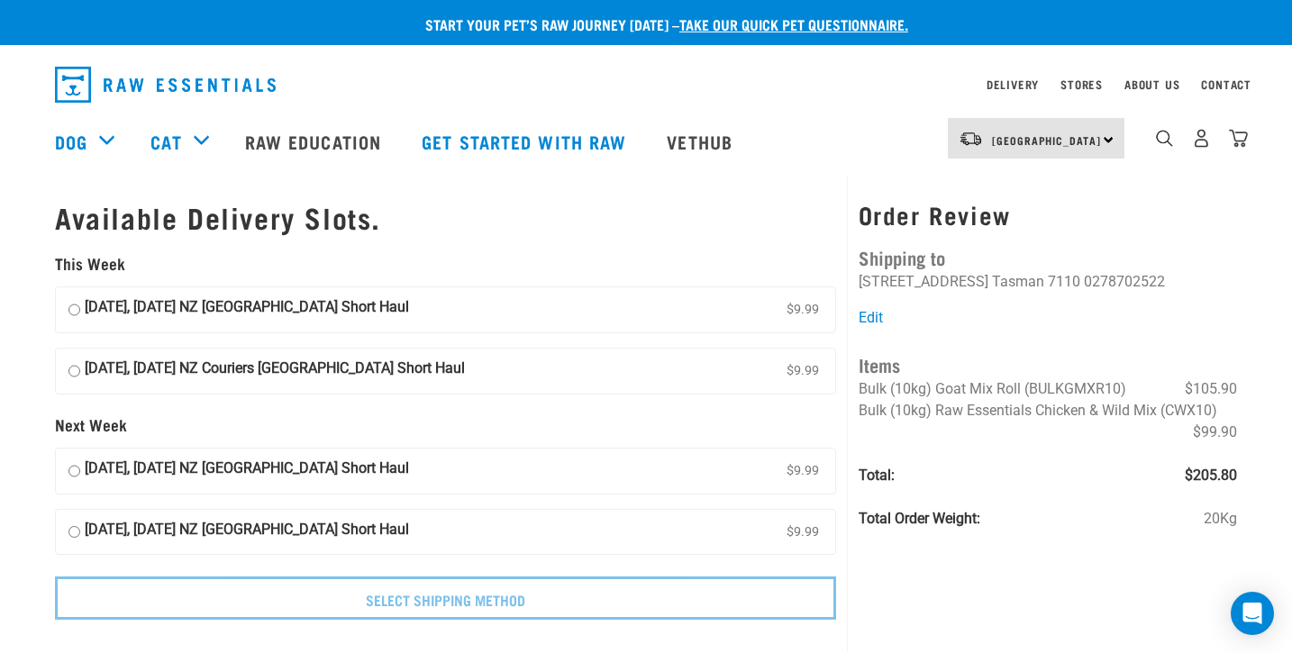
click at [74, 301] on input "02 October, Thursday NZ Couriers South Island Short Haul $9.99" at bounding box center [74, 309] width 12 height 27
radio input "true"
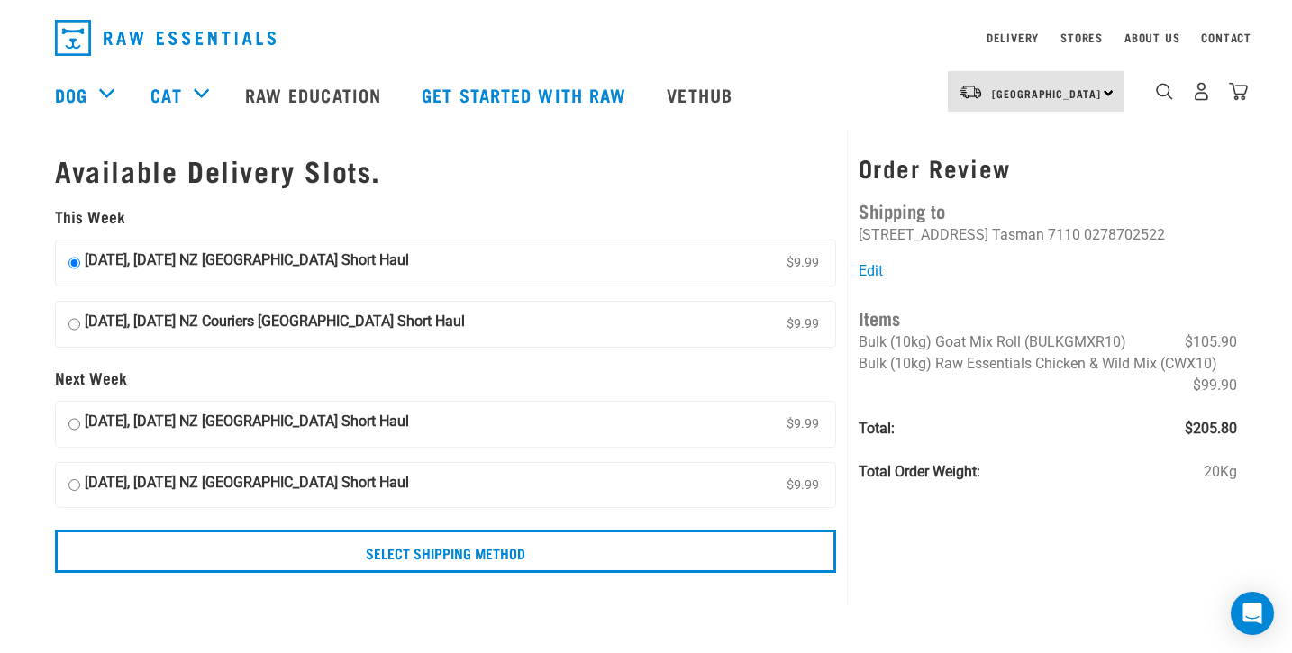
scroll to position [53, 0]
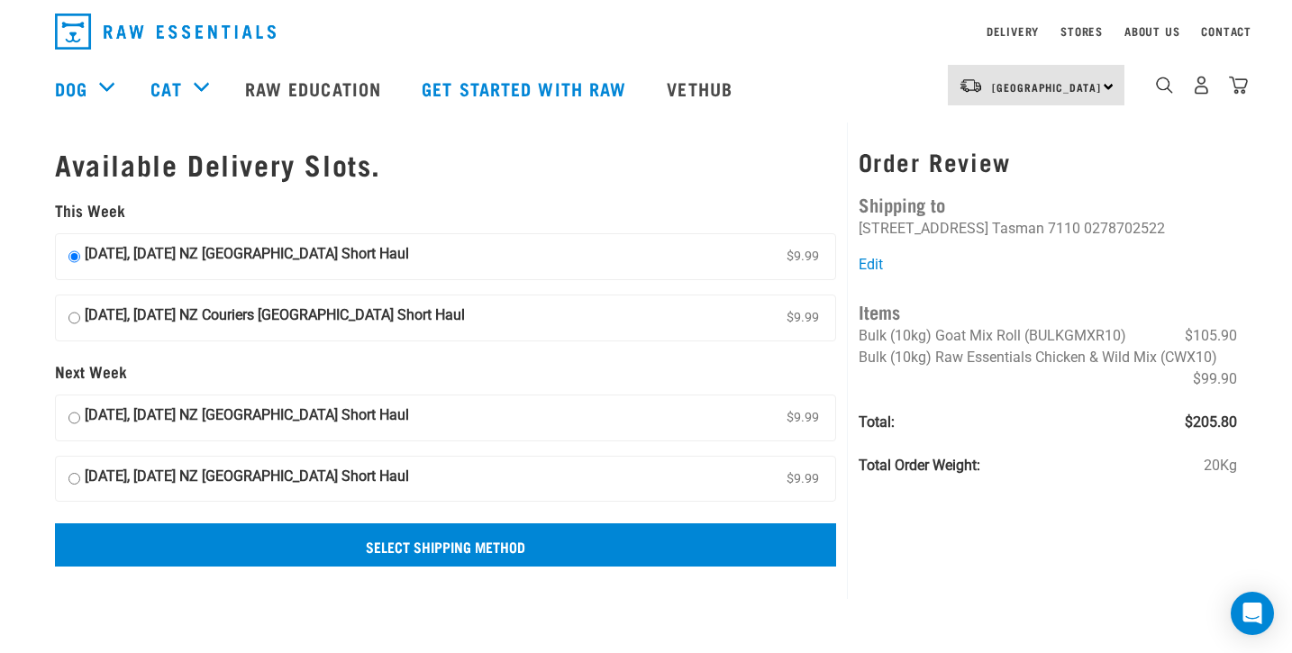
click at [455, 555] on input "Select Shipping Method" at bounding box center [445, 544] width 781 height 43
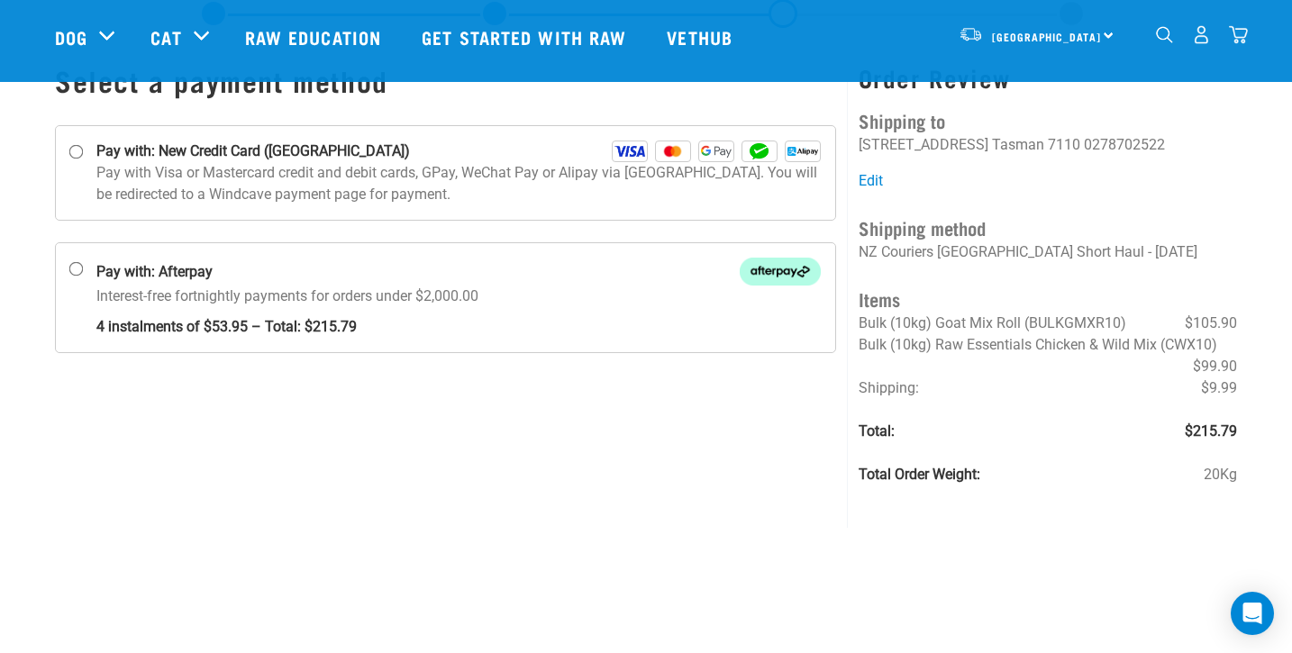
scroll to position [65, 0]
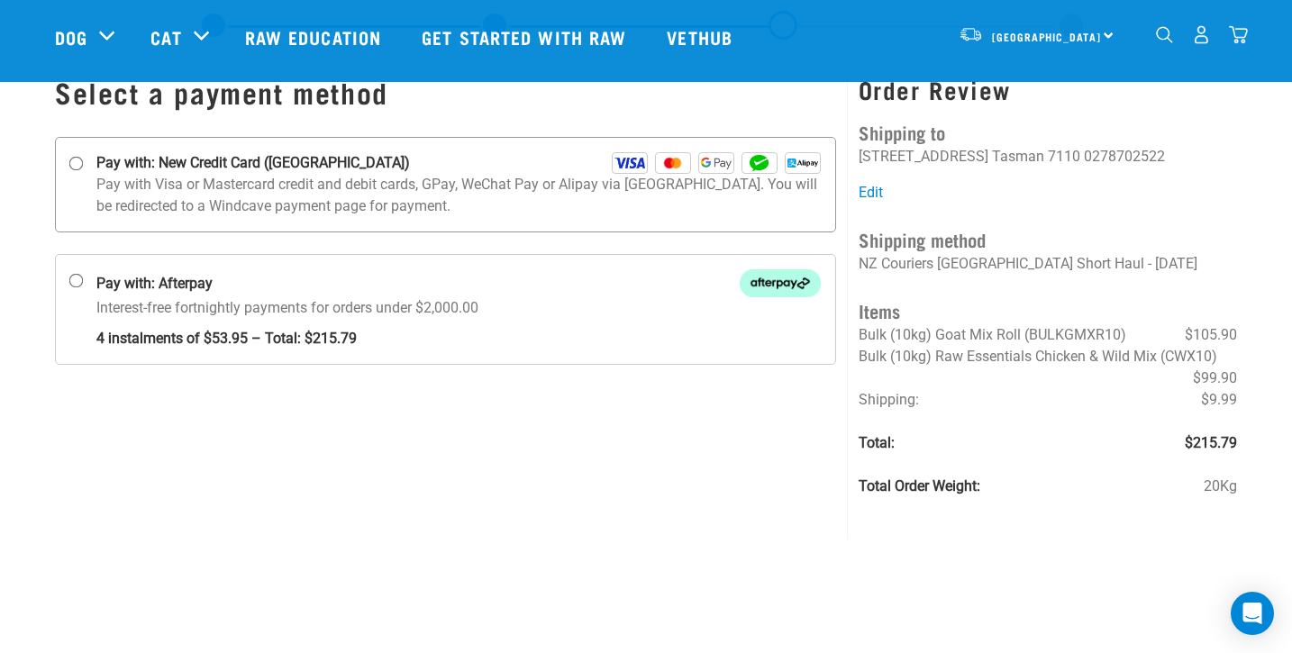
click at [77, 161] on input "Pay with: New Credit Card ([GEOGRAPHIC_DATA])" at bounding box center [76, 164] width 14 height 14
radio input "true"
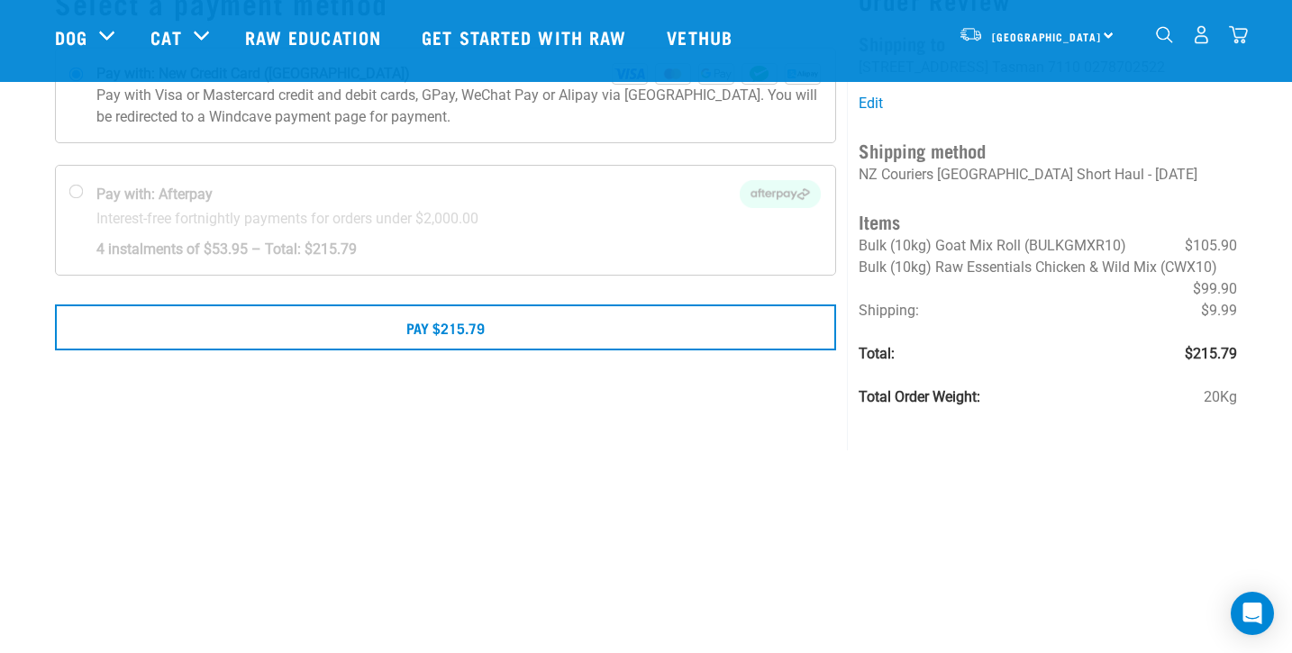
scroll to position [137, 0]
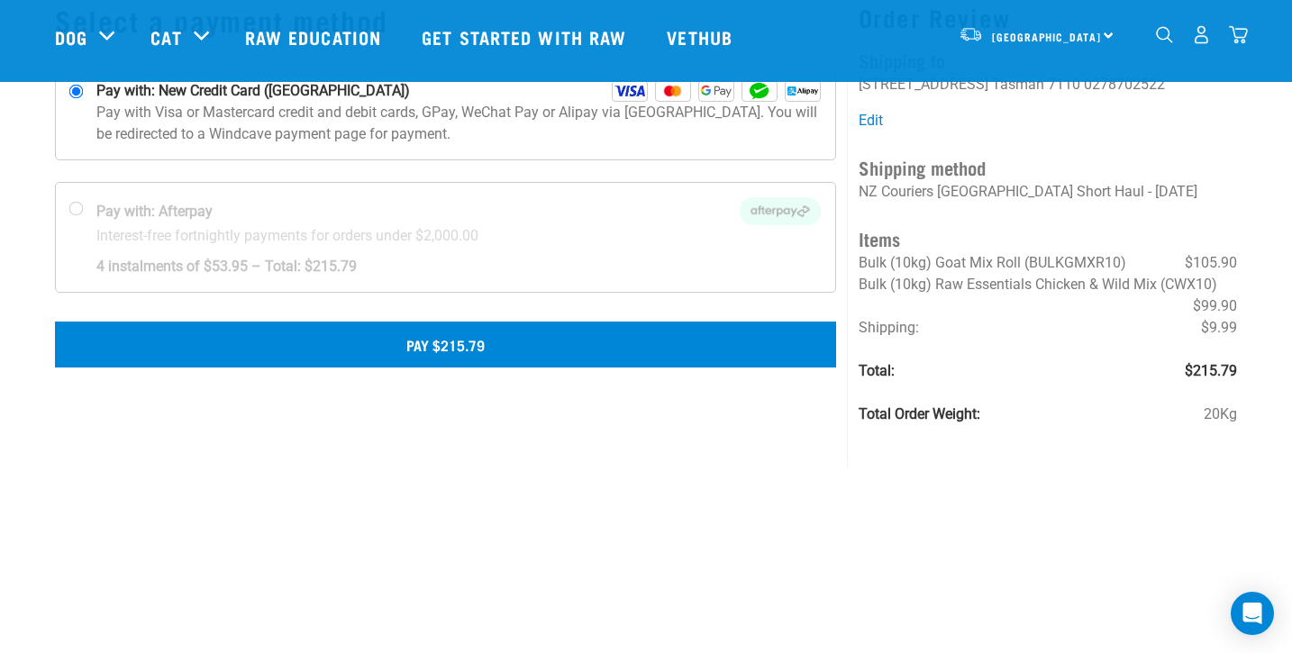
click at [468, 347] on button "Pay $215.79" at bounding box center [445, 344] width 781 height 45
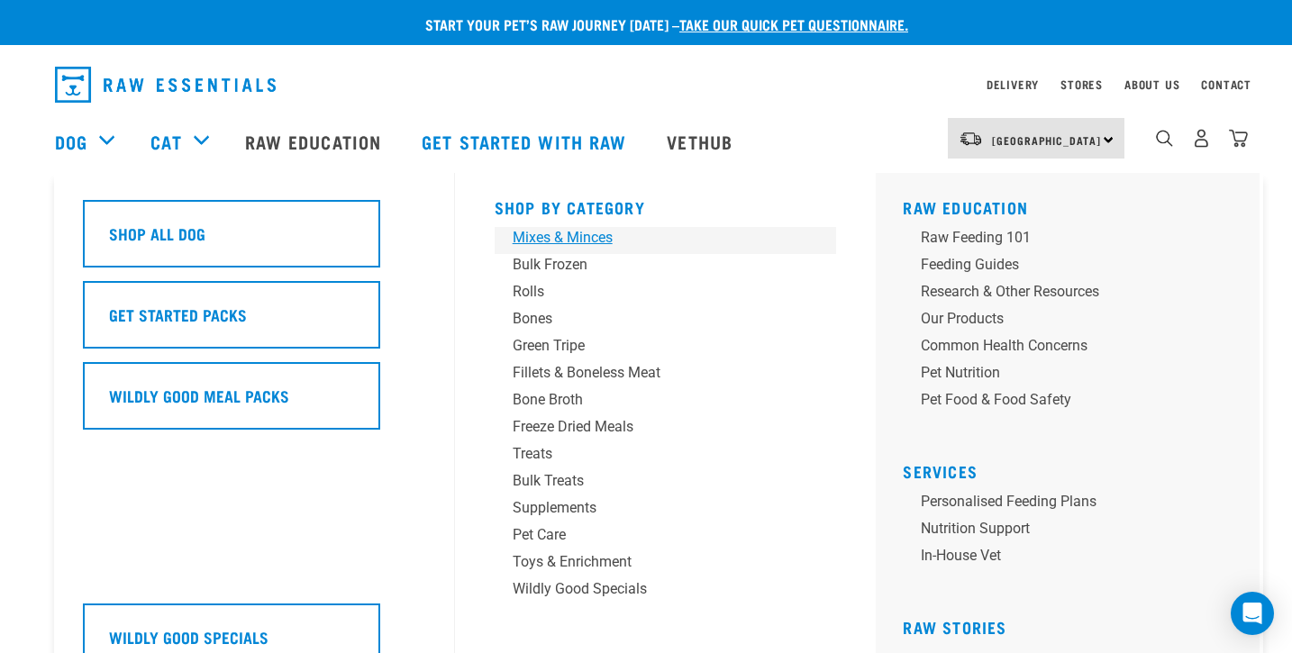
click at [551, 240] on div "Mixes & Minces" at bounding box center [653, 238] width 281 height 22
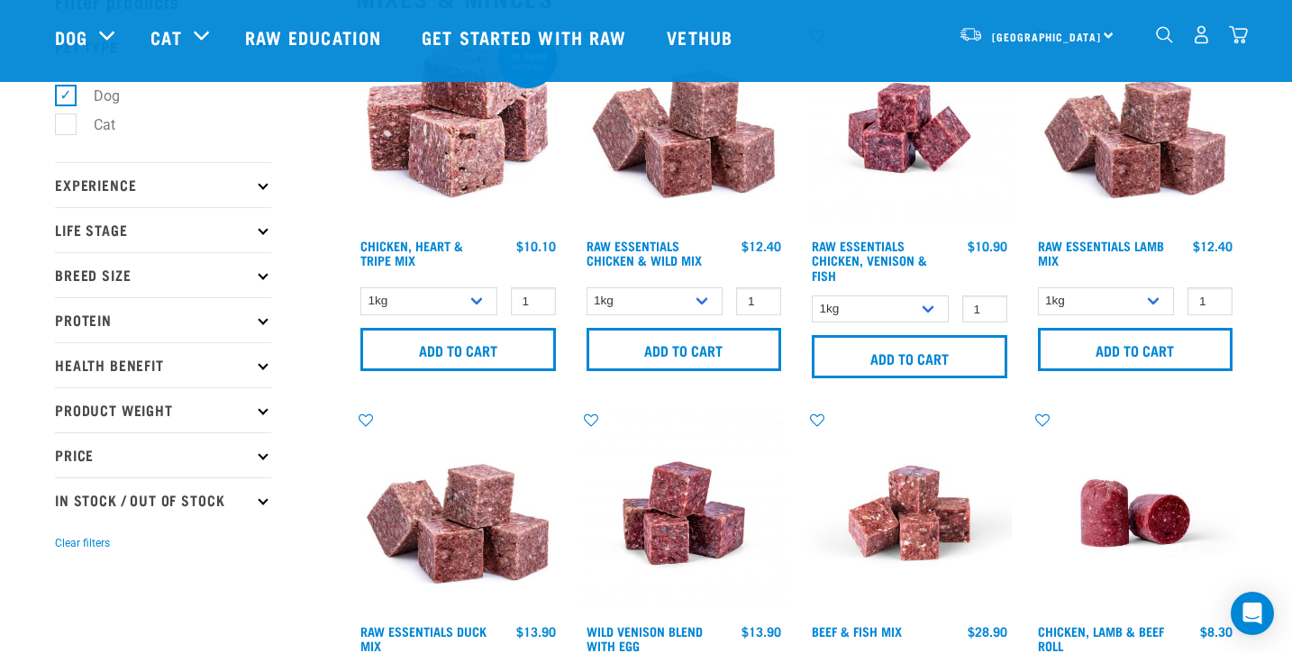
scroll to position [107, 0]
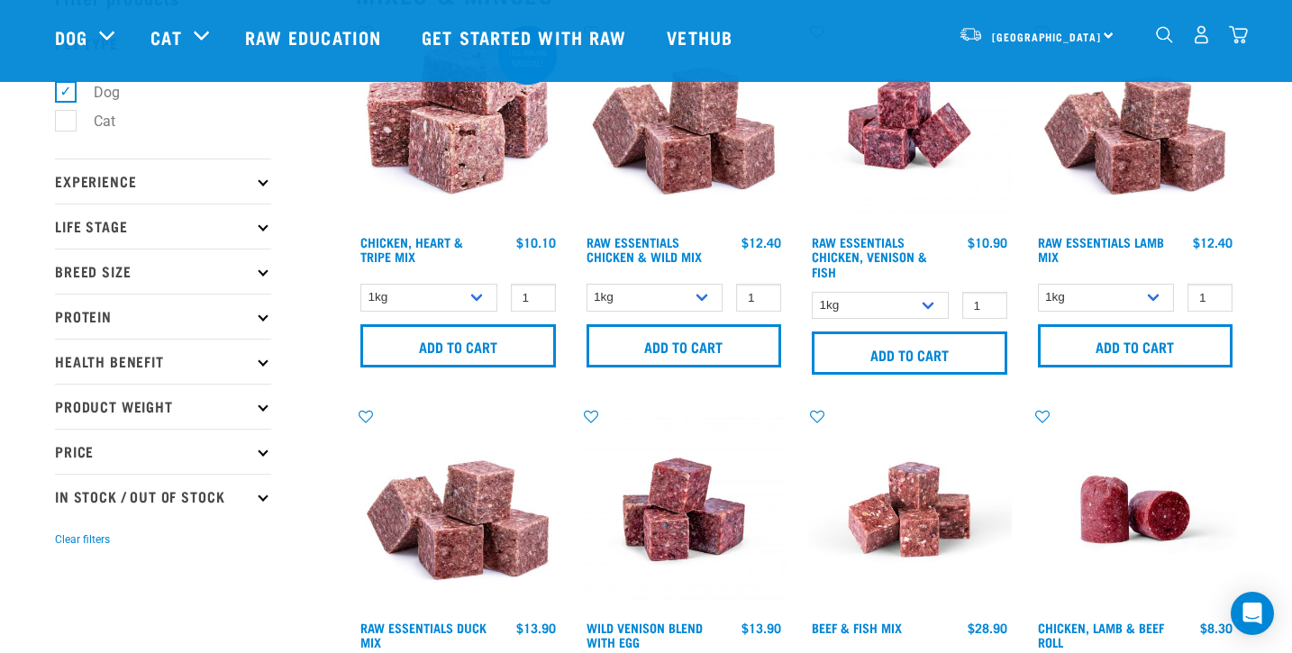
click at [260, 316] on icon at bounding box center [263, 316] width 10 height 10
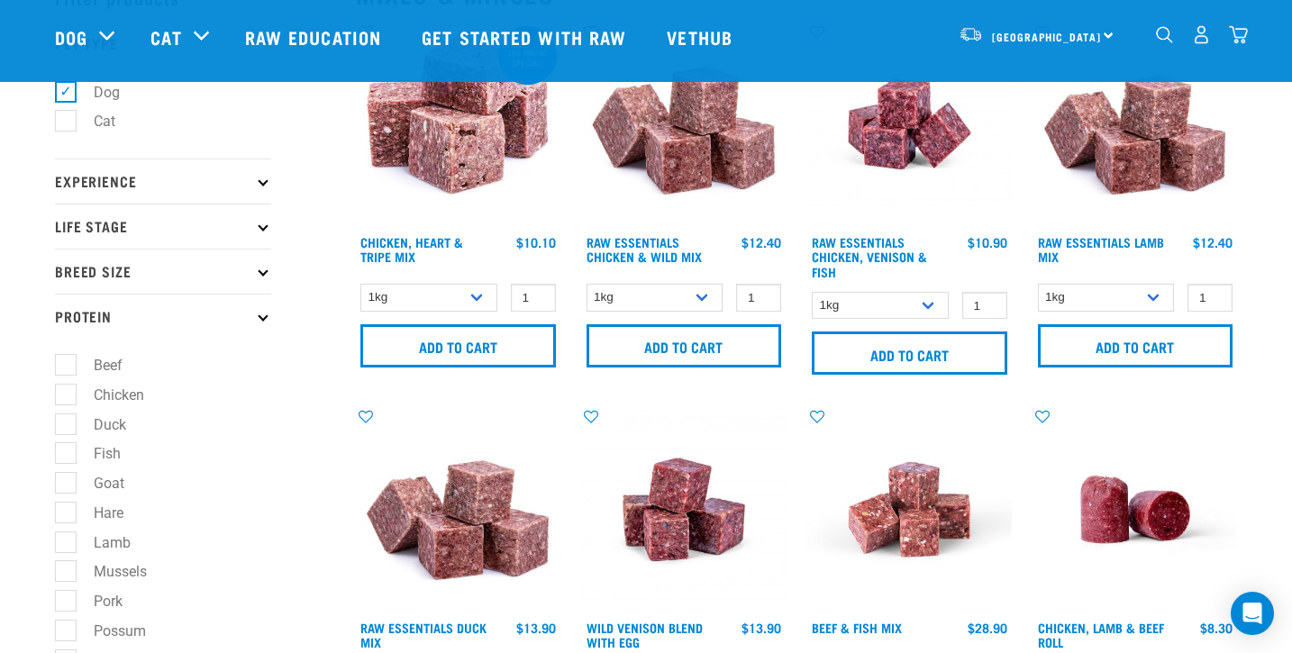
click at [65, 481] on label "Goat" at bounding box center [98, 483] width 67 height 23
click at [65, 481] on input "Goat" at bounding box center [61, 481] width 12 height 12
checkbox input "true"
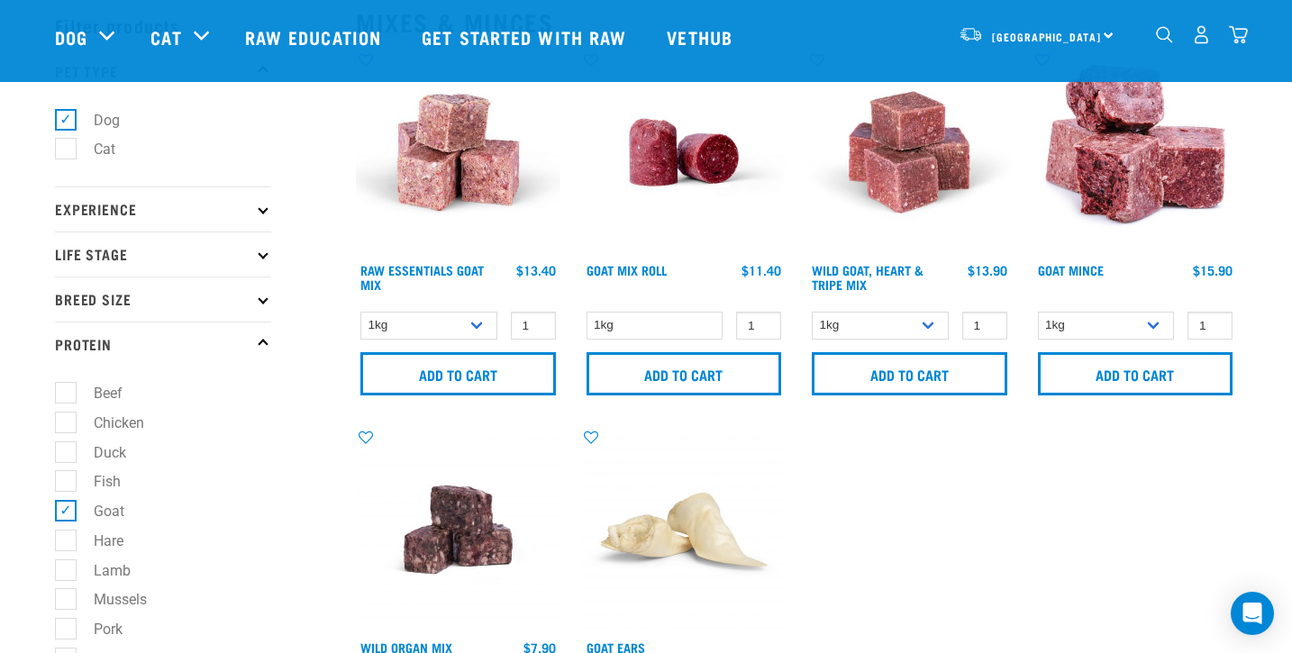
scroll to position [86, 0]
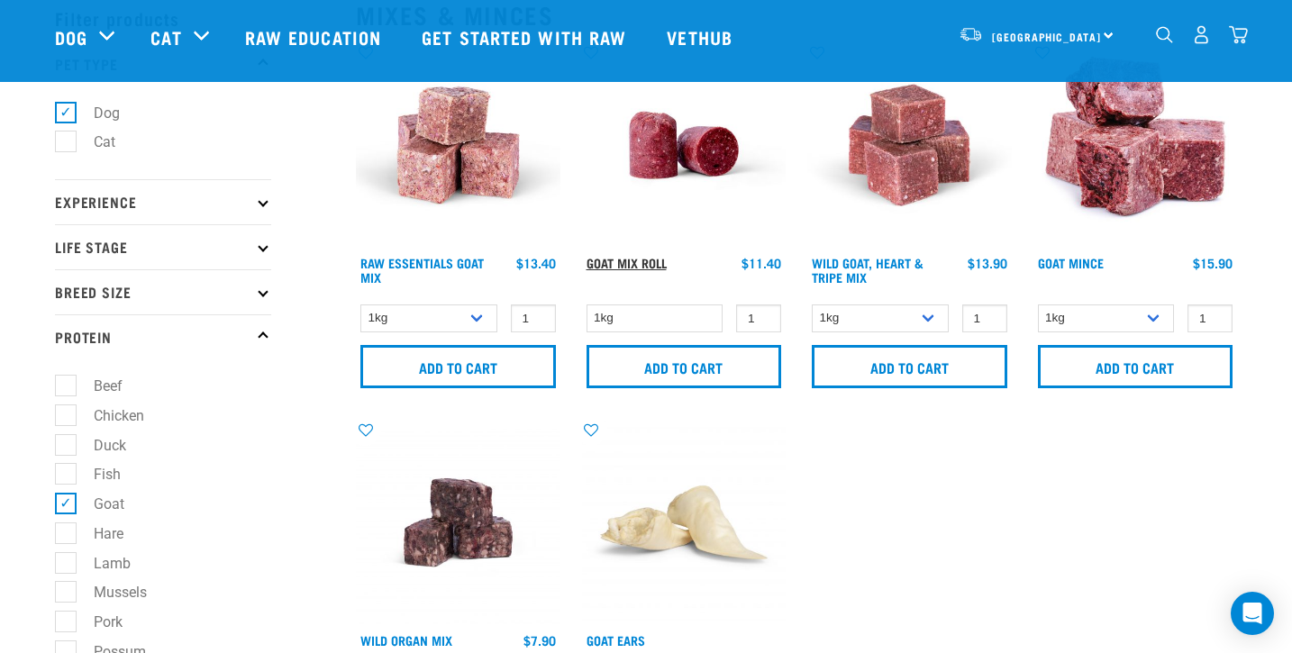
click at [663, 260] on link "Goat Mix Roll" at bounding box center [626, 262] width 80 height 6
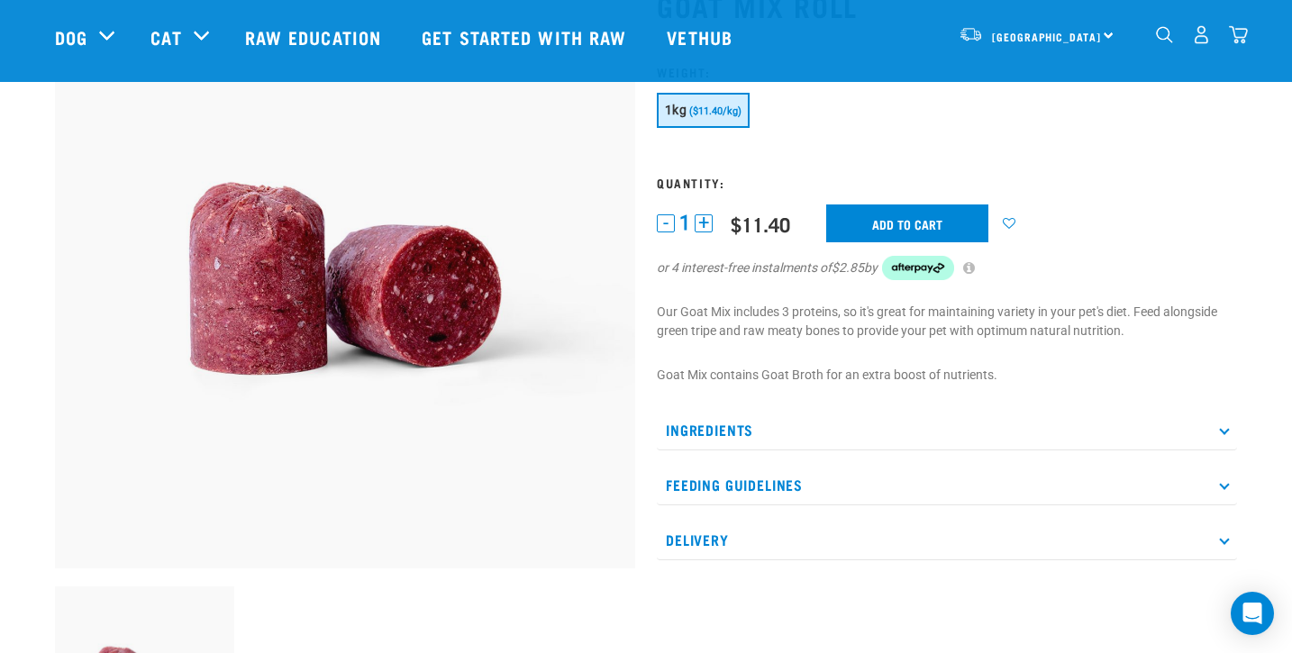
scroll to position [149, 0]
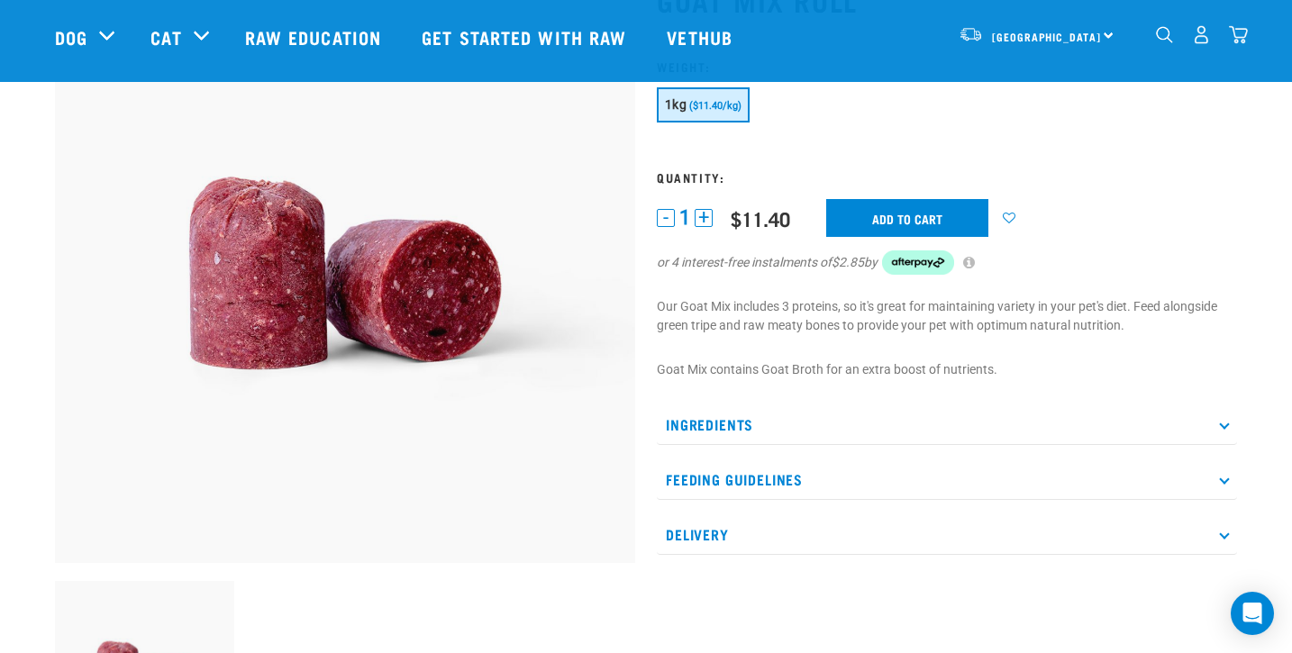
click at [750, 424] on p "Ingredients" at bounding box center [947, 424] width 580 height 41
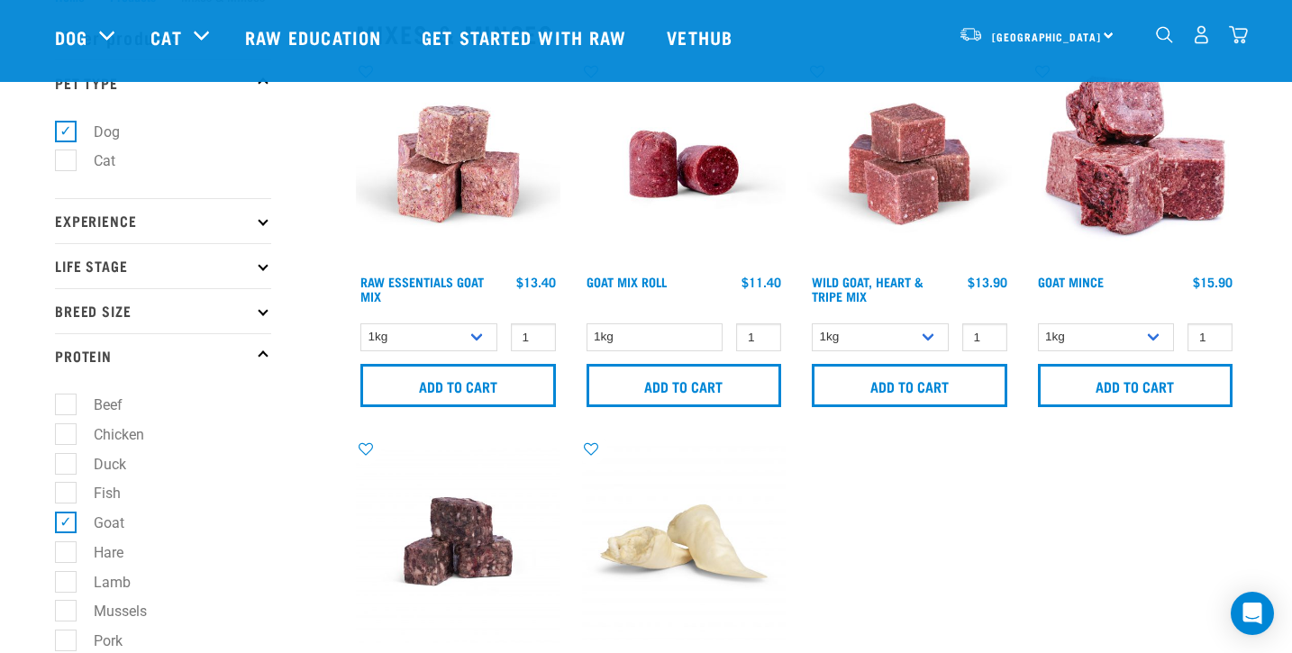
scroll to position [49, 0]
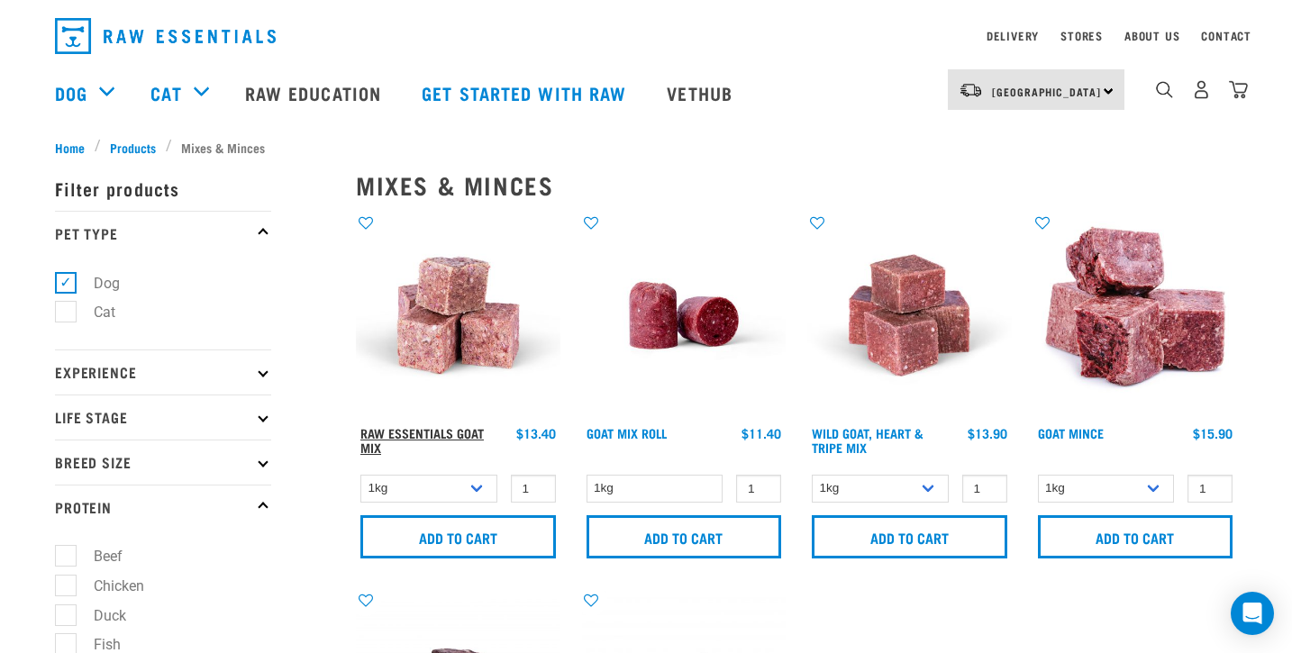
click at [425, 435] on link "Raw Essentials Goat Mix" at bounding box center [421, 440] width 123 height 21
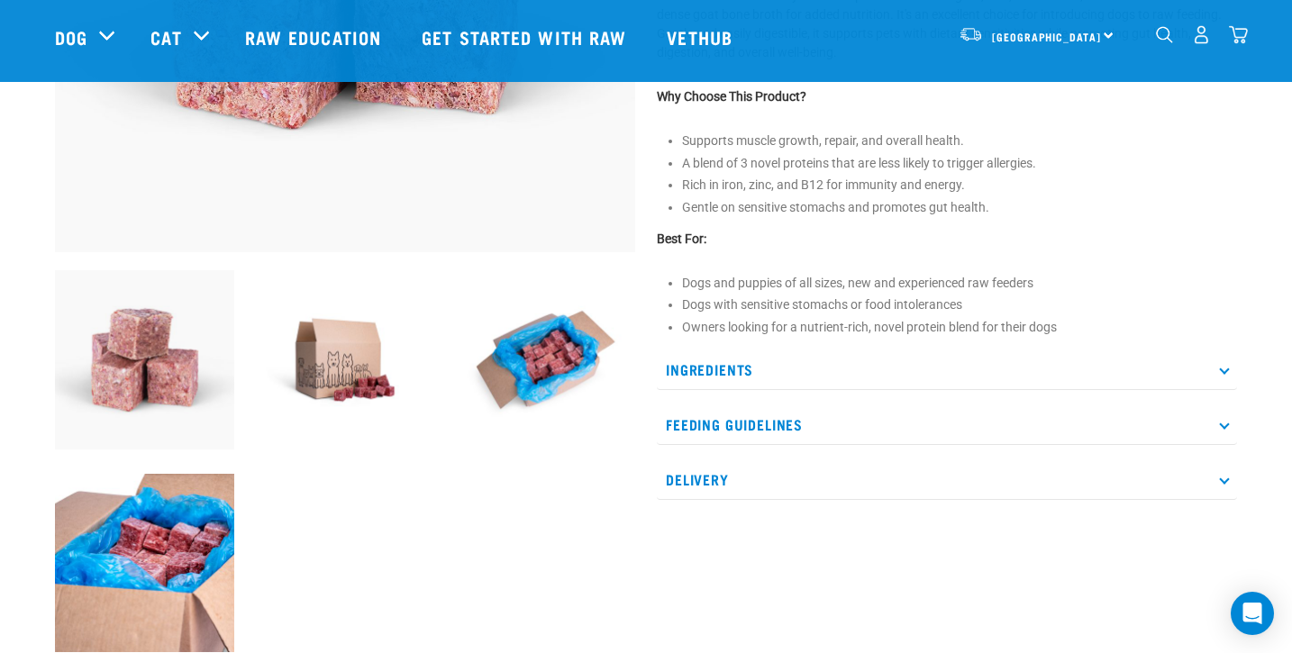
scroll to position [460, 0]
click at [729, 364] on p "Ingredients" at bounding box center [947, 369] width 580 height 41
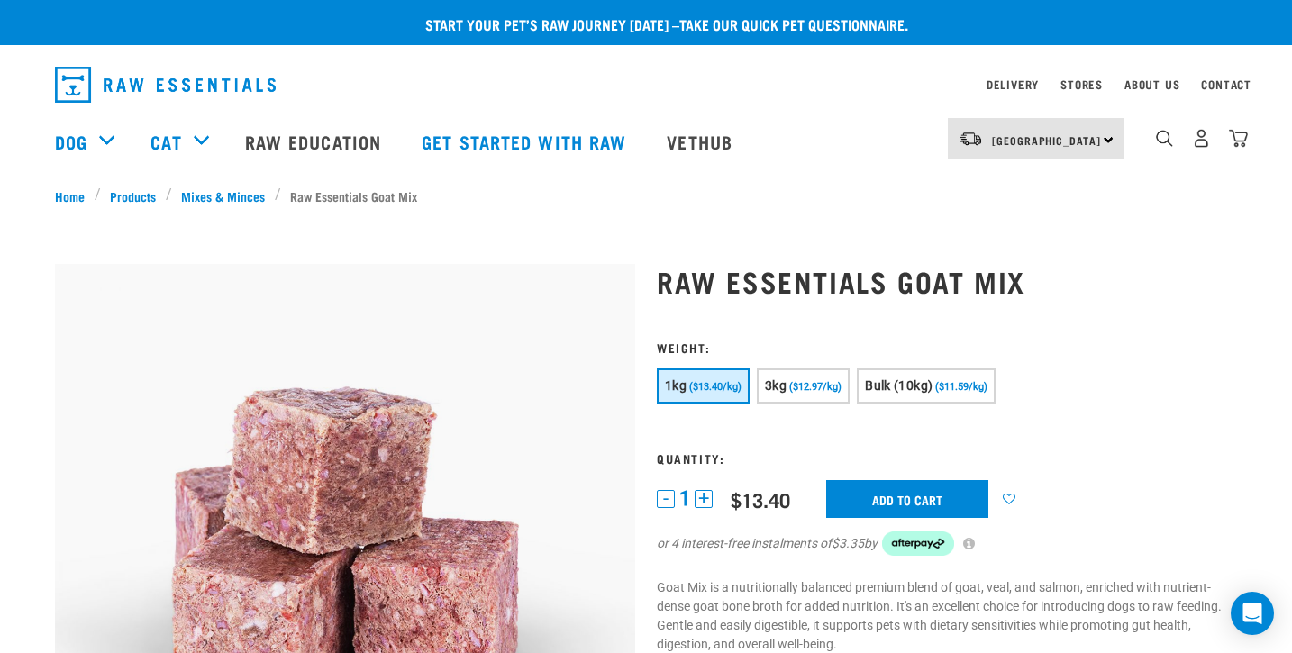
scroll to position [0, 0]
